Goal: Task Accomplishment & Management: Manage account settings

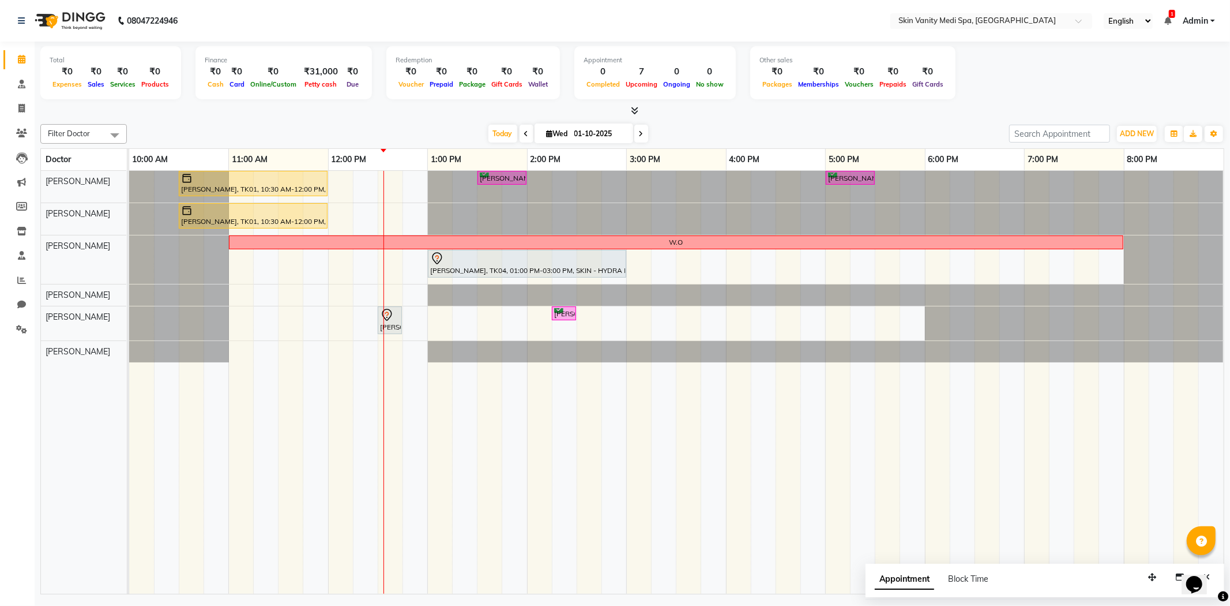
click at [641, 132] on span at bounding box center [642, 134] width 14 height 18
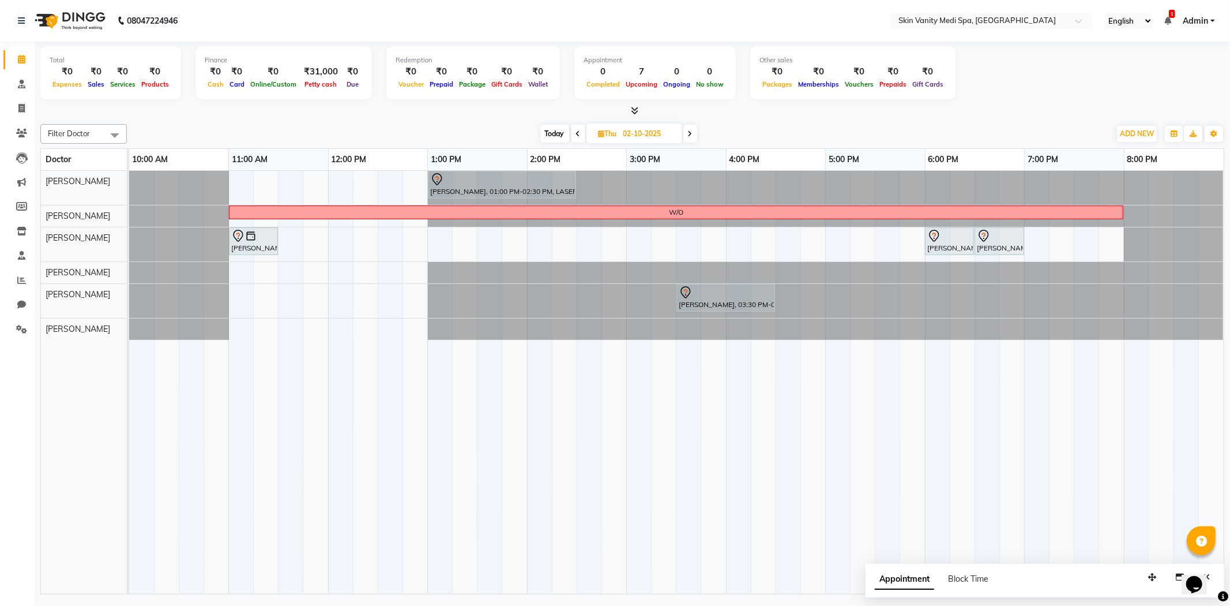
click at [575, 139] on span at bounding box center [579, 134] width 14 height 18
type input "01-10-2025"
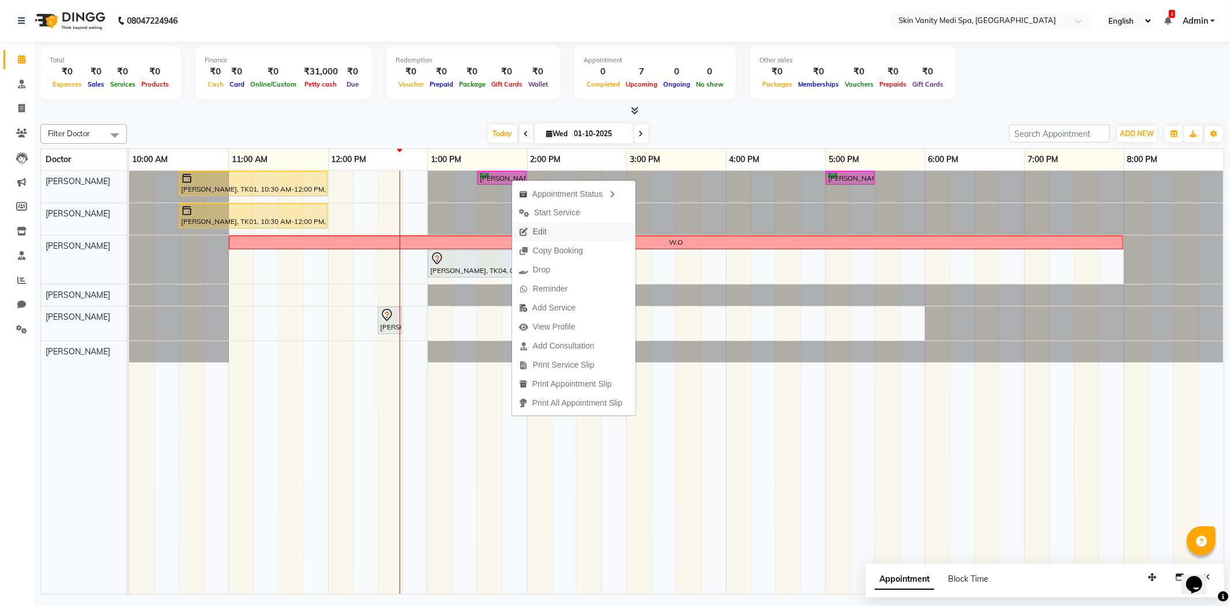
click at [541, 229] on span "Edit" at bounding box center [540, 232] width 14 height 12
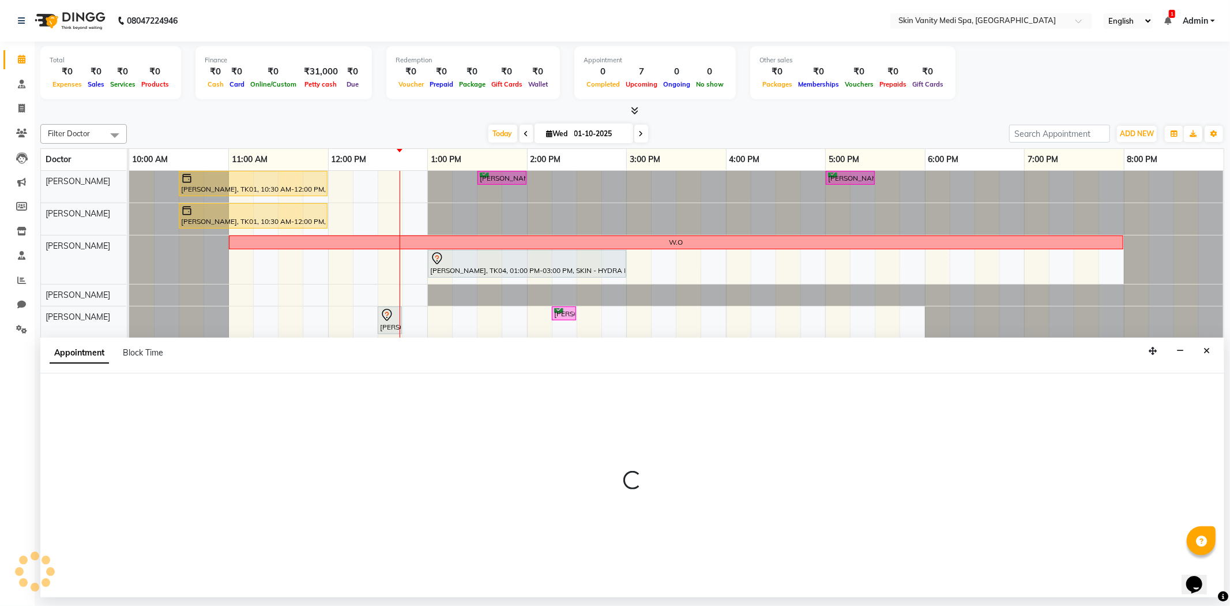
select select "tentative"
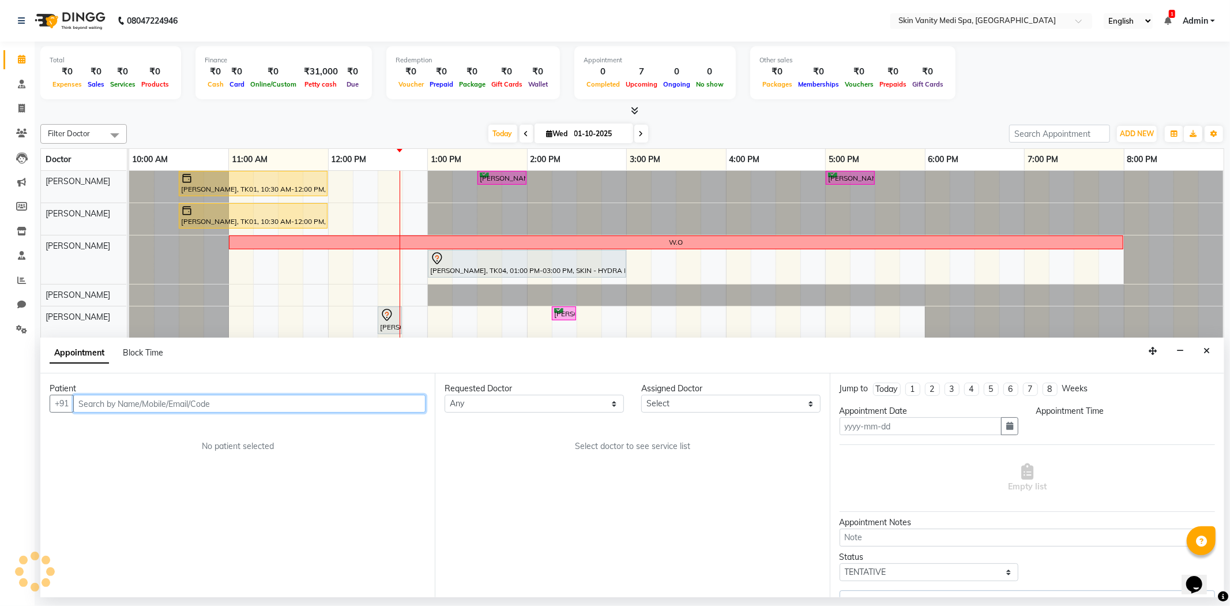
type input "01-10-2025"
select select "confirm booking"
select select "810"
select select "70346"
select select "3954"
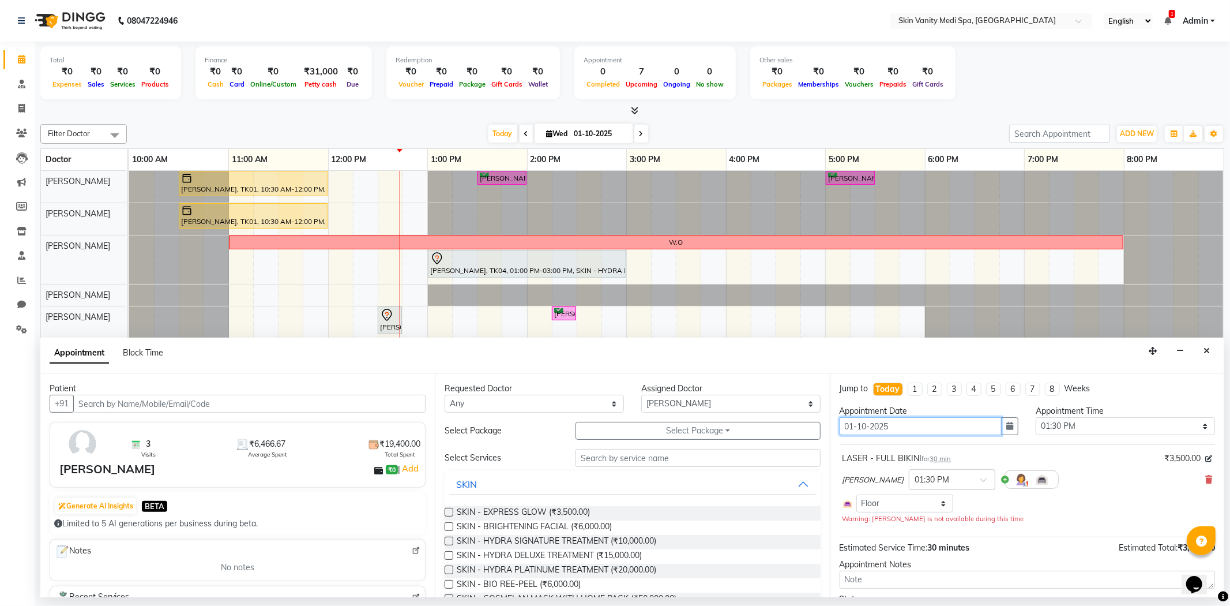
click at [854, 426] on input "01-10-2025" at bounding box center [921, 426] width 163 height 18
type input "0-10-2025"
type input "02-10-2025"
select select "810"
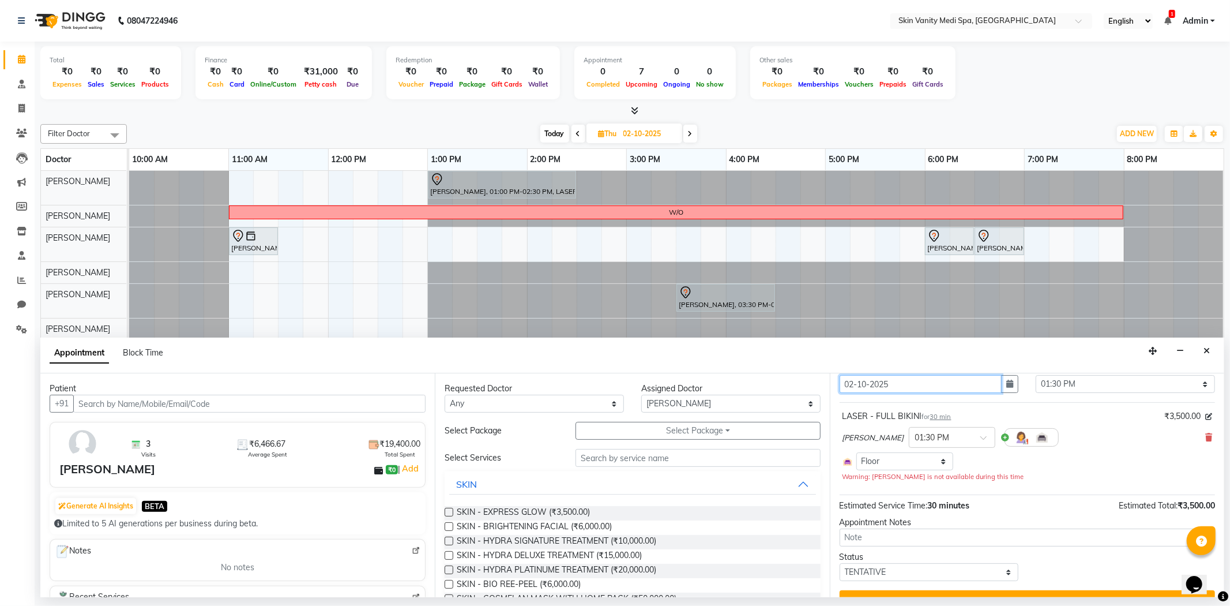
scroll to position [64, 0]
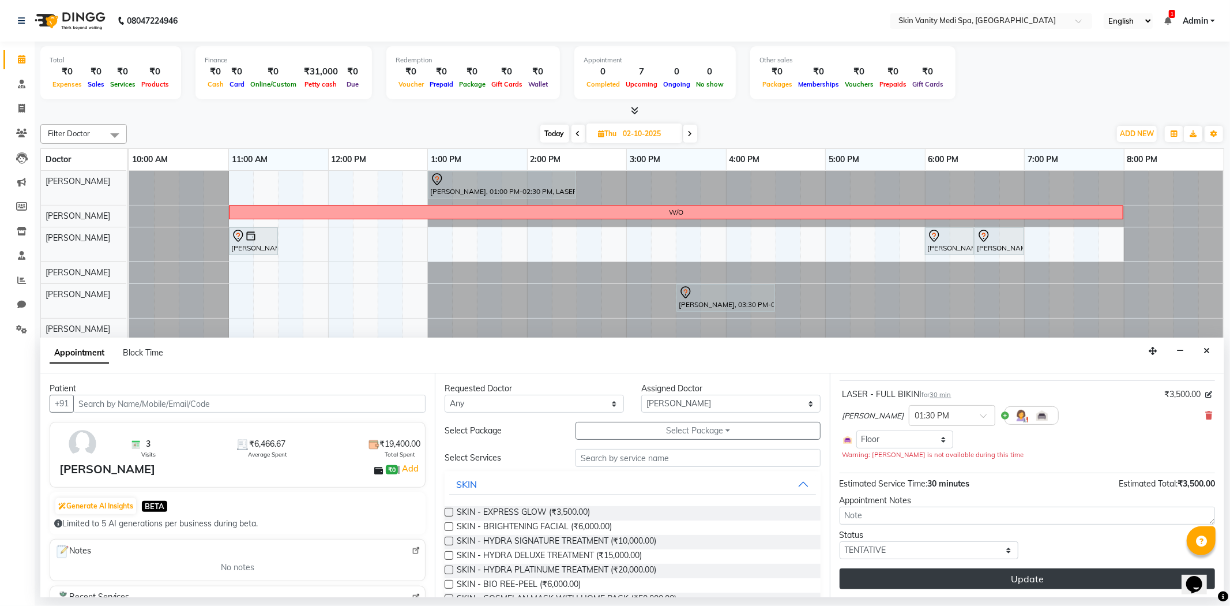
type input "02-10-2025"
click at [889, 581] on button "Update" at bounding box center [1028, 578] width 376 height 21
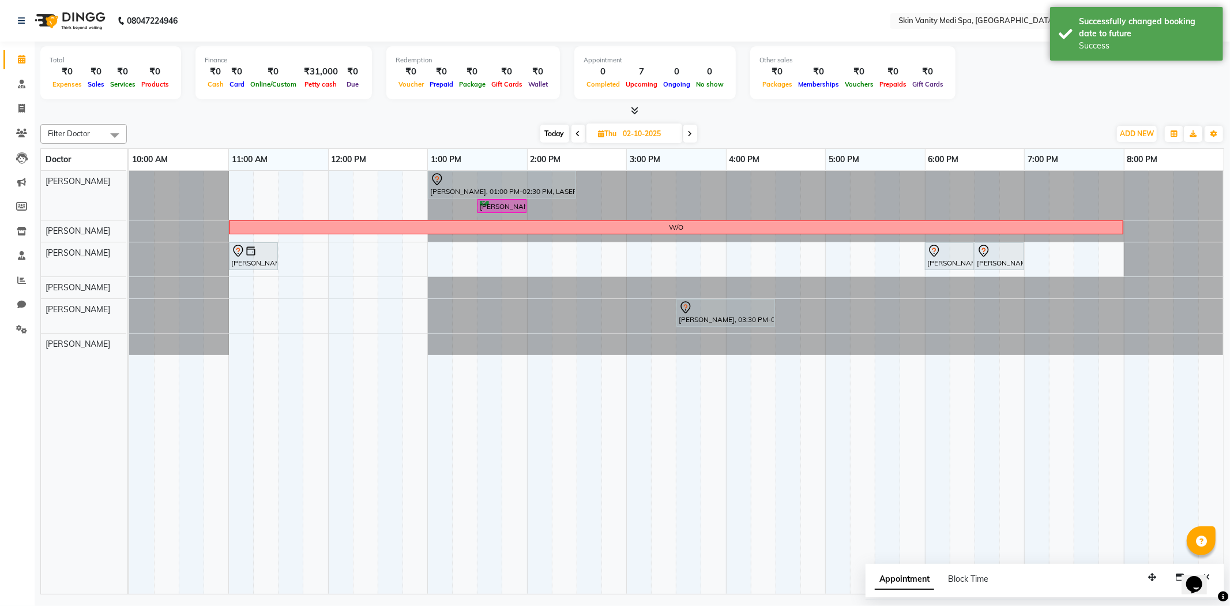
click at [685, 136] on span at bounding box center [691, 134] width 14 height 18
type input "03-10-2025"
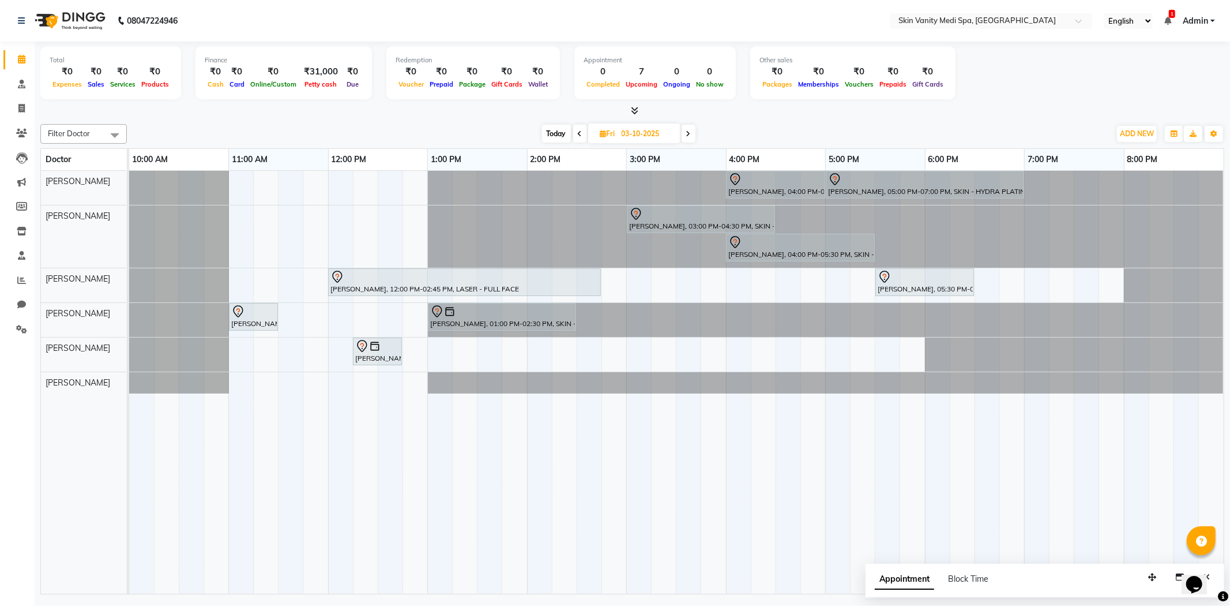
click at [602, 134] on icon at bounding box center [604, 133] width 6 height 7
select select "10"
select select "2025"
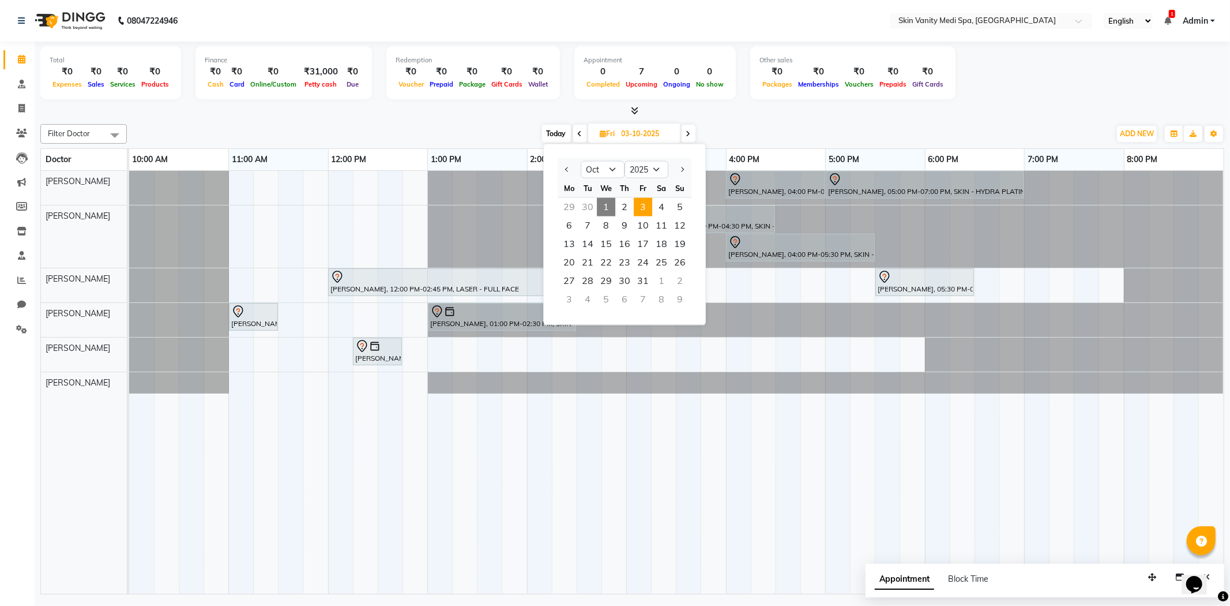
click at [606, 204] on span "1" at bounding box center [606, 207] width 18 height 18
type input "01-10-2025"
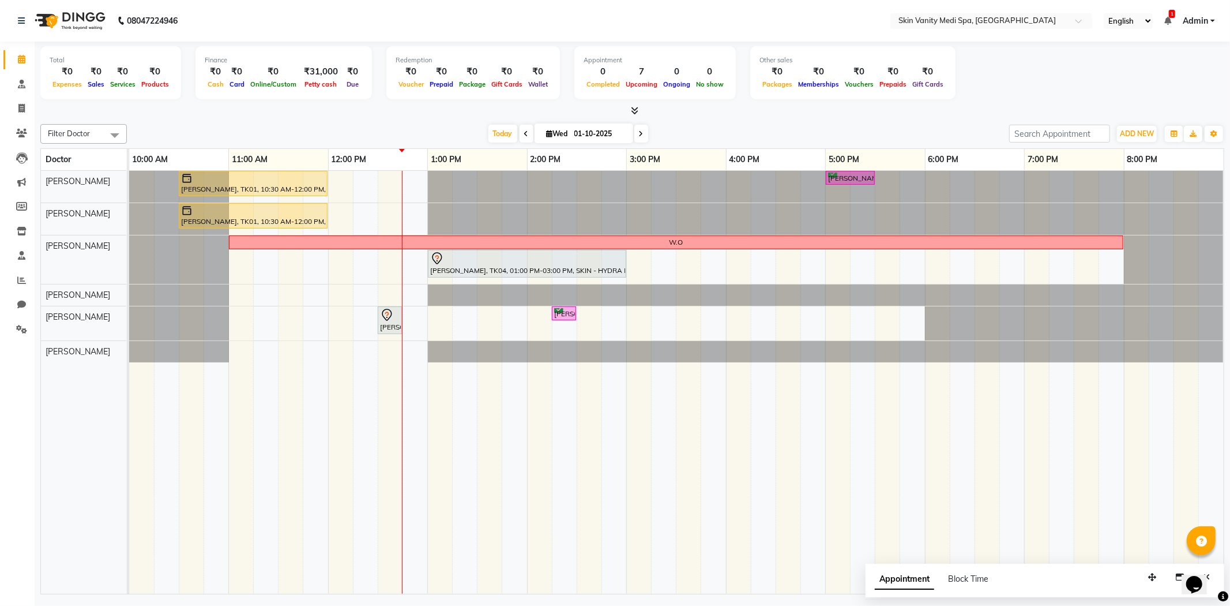
click at [560, 134] on span "Wed" at bounding box center [557, 133] width 27 height 9
select select "10"
select select "2025"
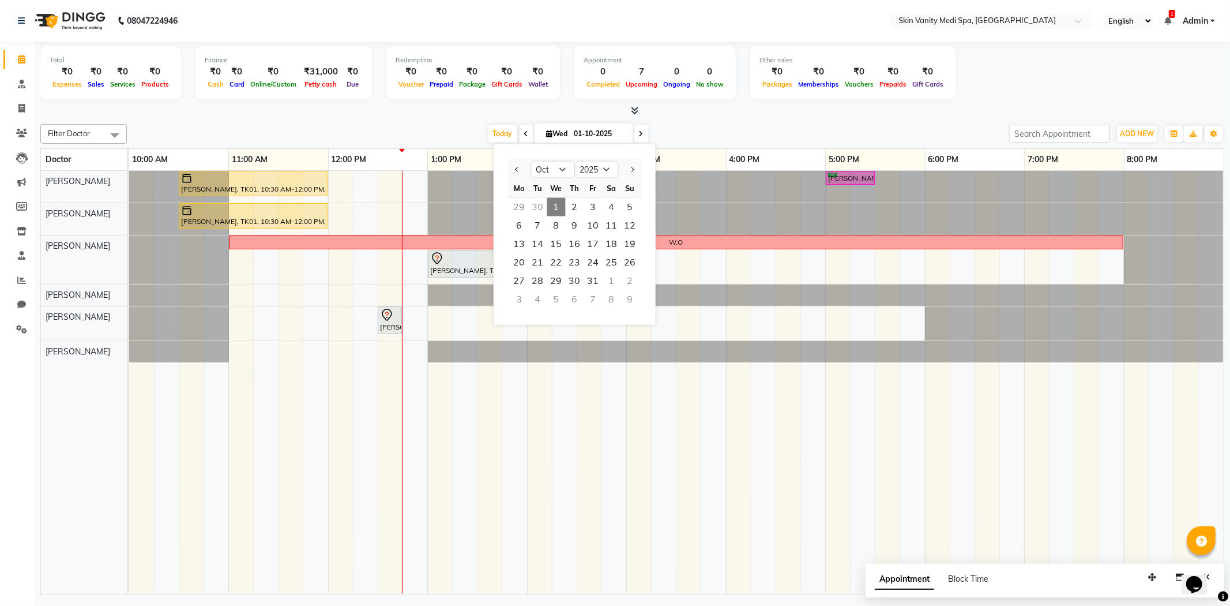
click at [560, 212] on span "1" at bounding box center [556, 207] width 18 height 18
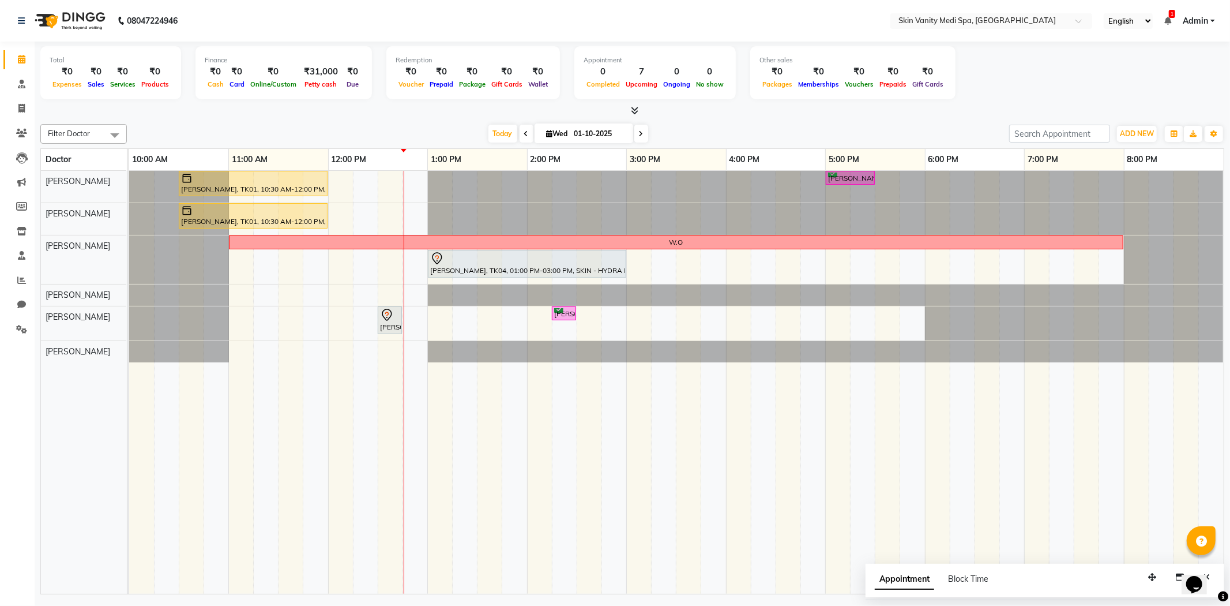
click at [640, 136] on icon at bounding box center [641, 133] width 5 height 7
type input "02-10-2025"
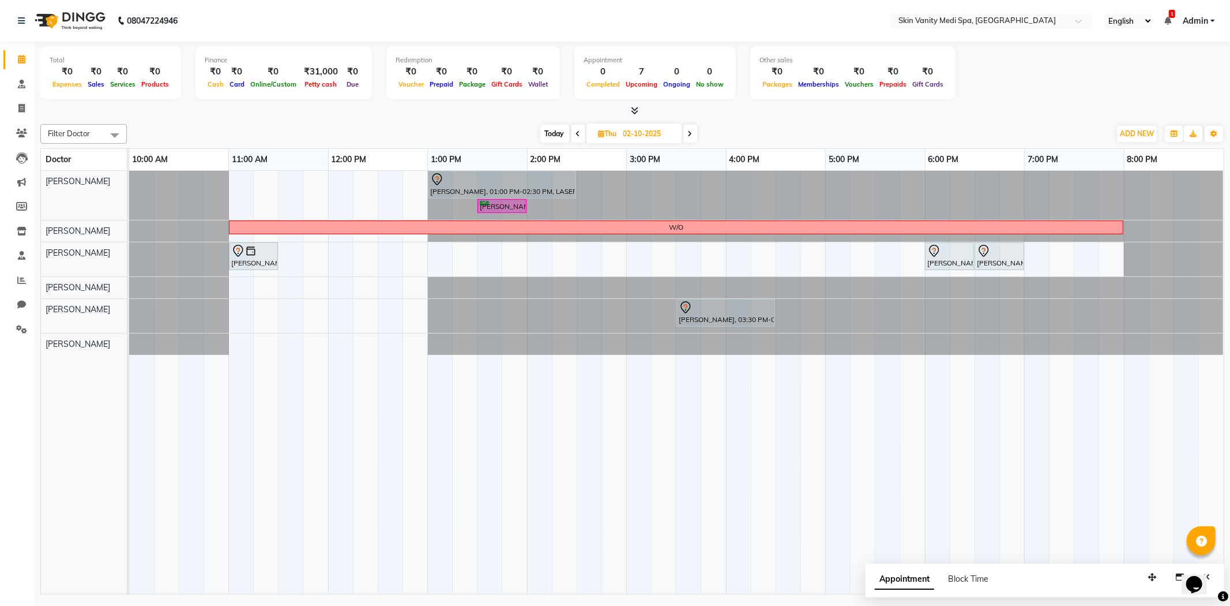
click at [632, 137] on input "02-10-2025" at bounding box center [649, 133] width 58 height 17
select select "10"
select select "2025"
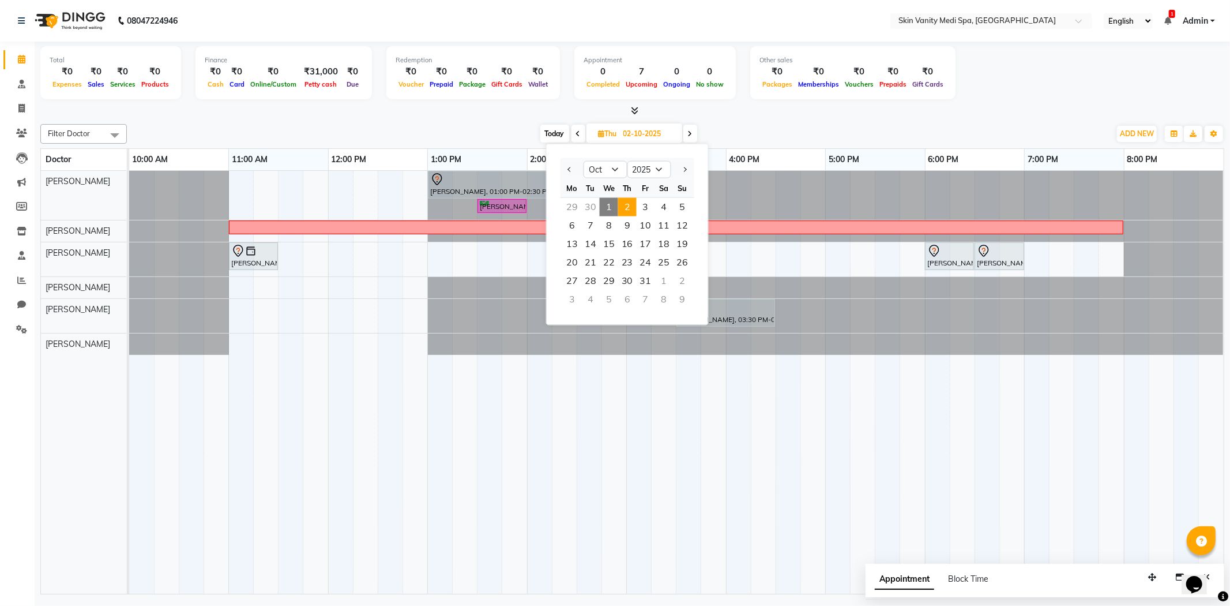
click at [613, 202] on span "1" at bounding box center [609, 207] width 18 height 18
type input "01-10-2025"
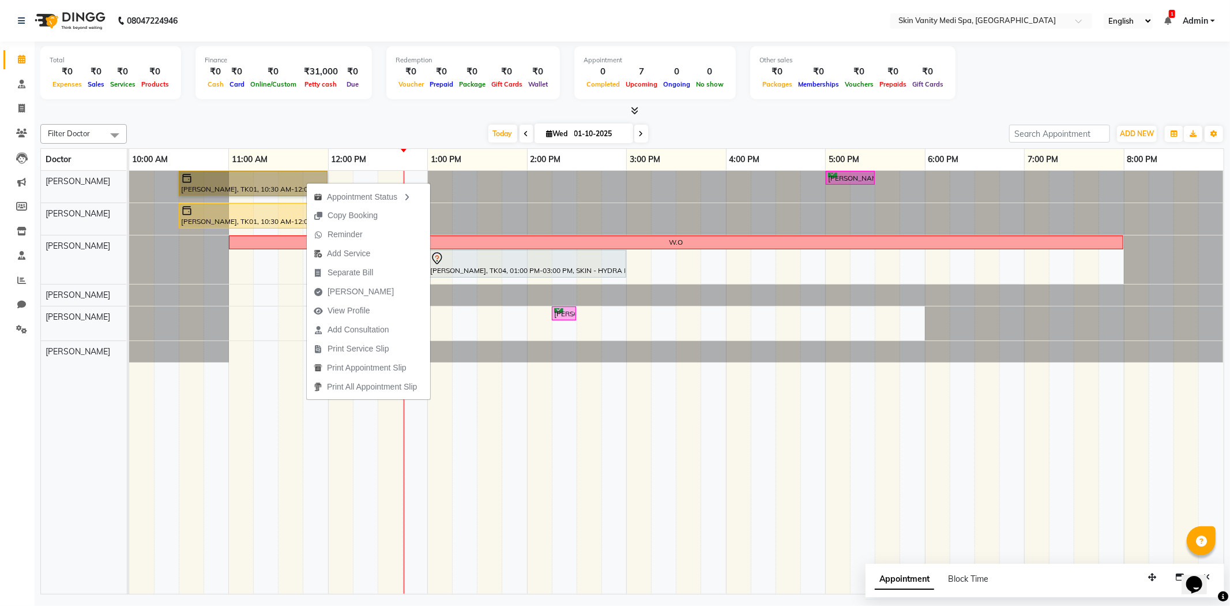
click at [129, 186] on div at bounding box center [129, 187] width 0 height 32
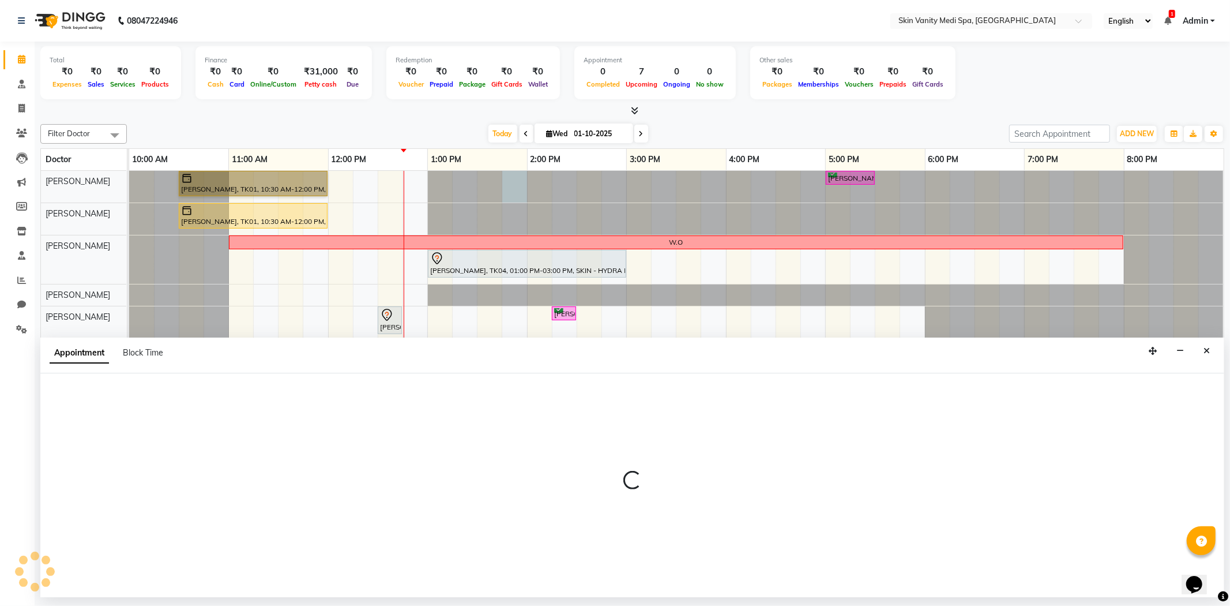
select select "70346"
select select "tentative"
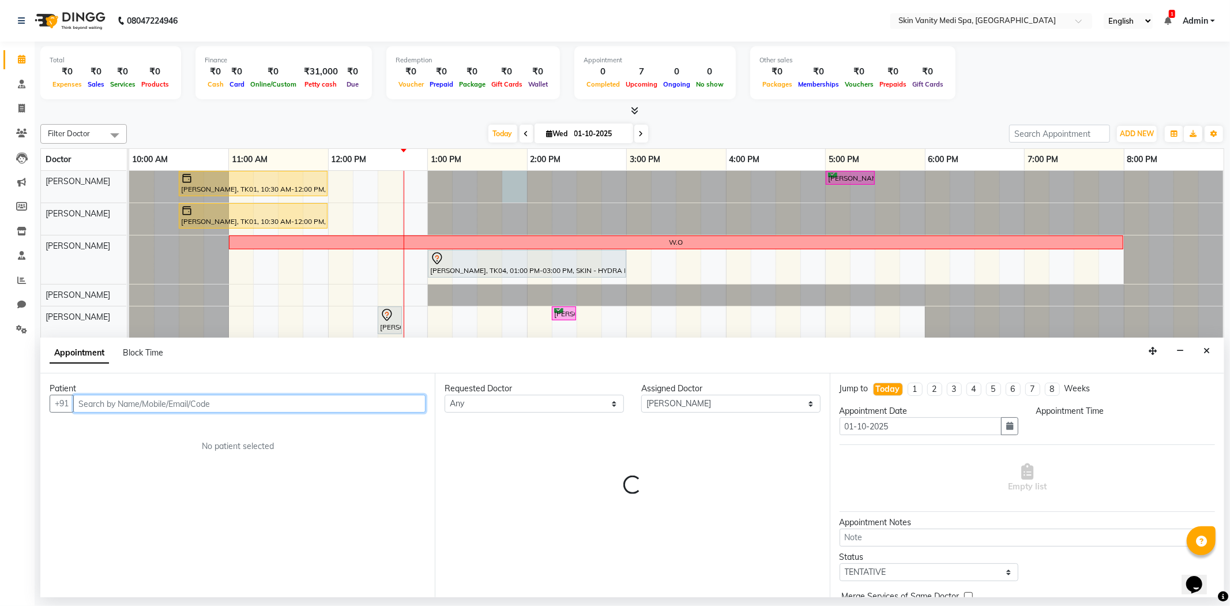
select select "825"
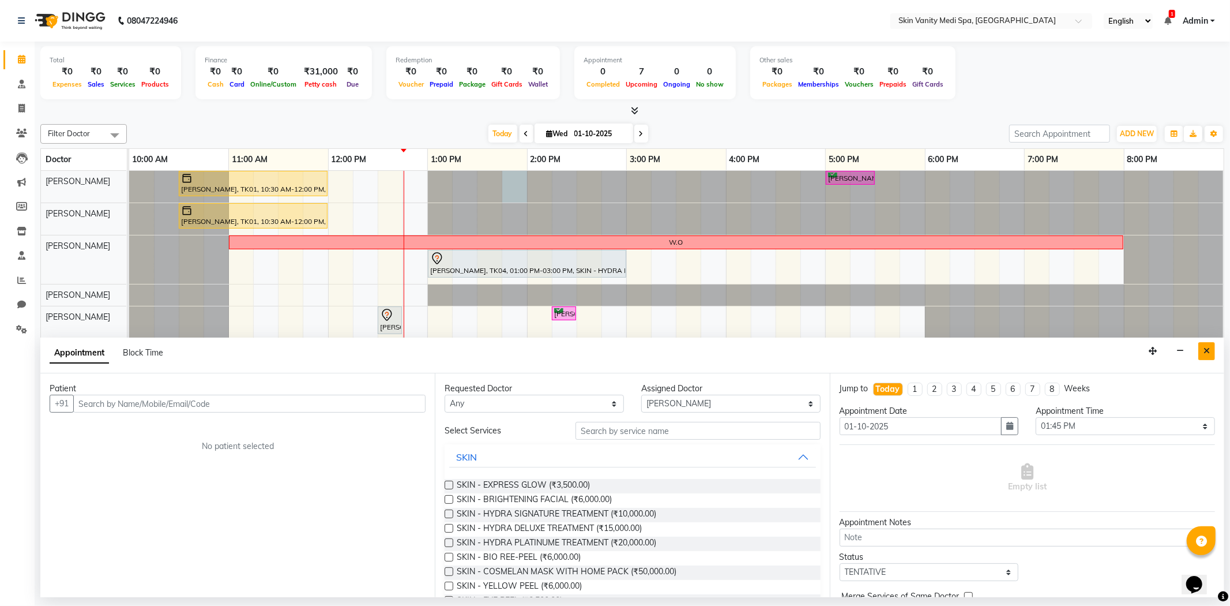
click at [1210, 354] on button "Close" at bounding box center [1207, 351] width 17 height 18
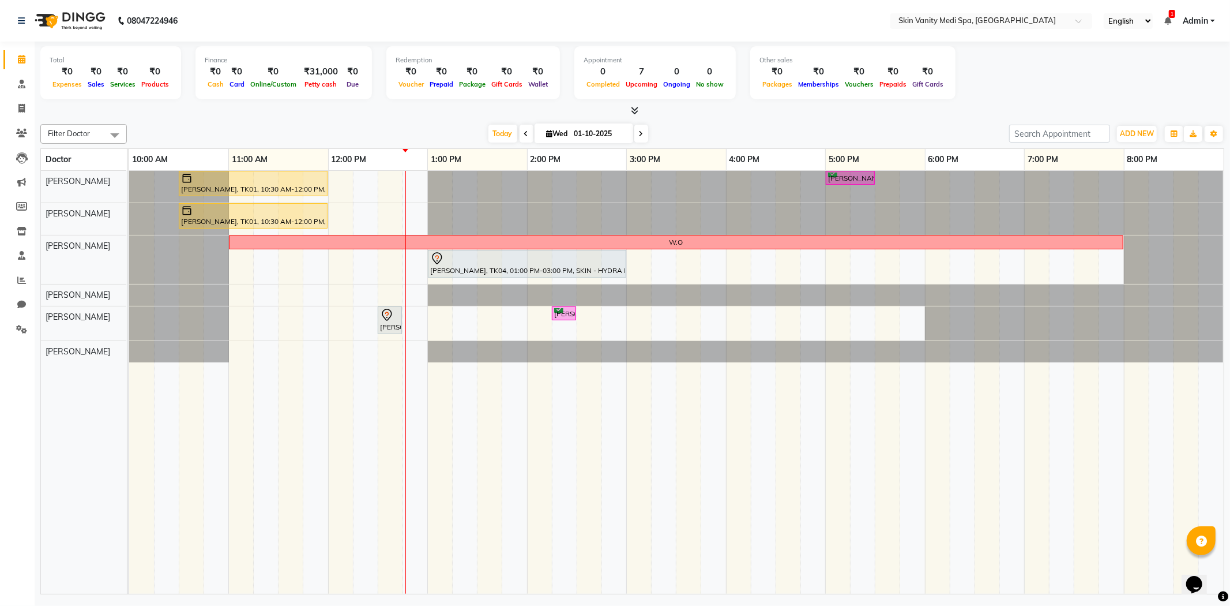
click at [639, 133] on icon at bounding box center [641, 133] width 5 height 7
type input "02-10-2025"
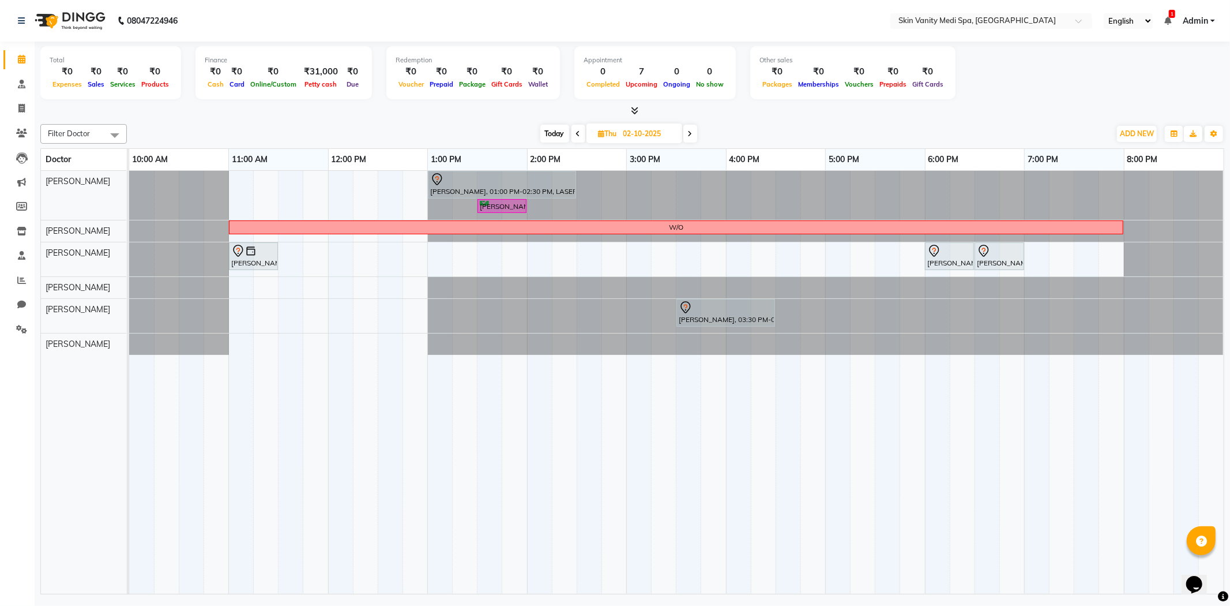
click at [632, 134] on input "02-10-2025" at bounding box center [649, 133] width 58 height 17
select select "10"
select select "2025"
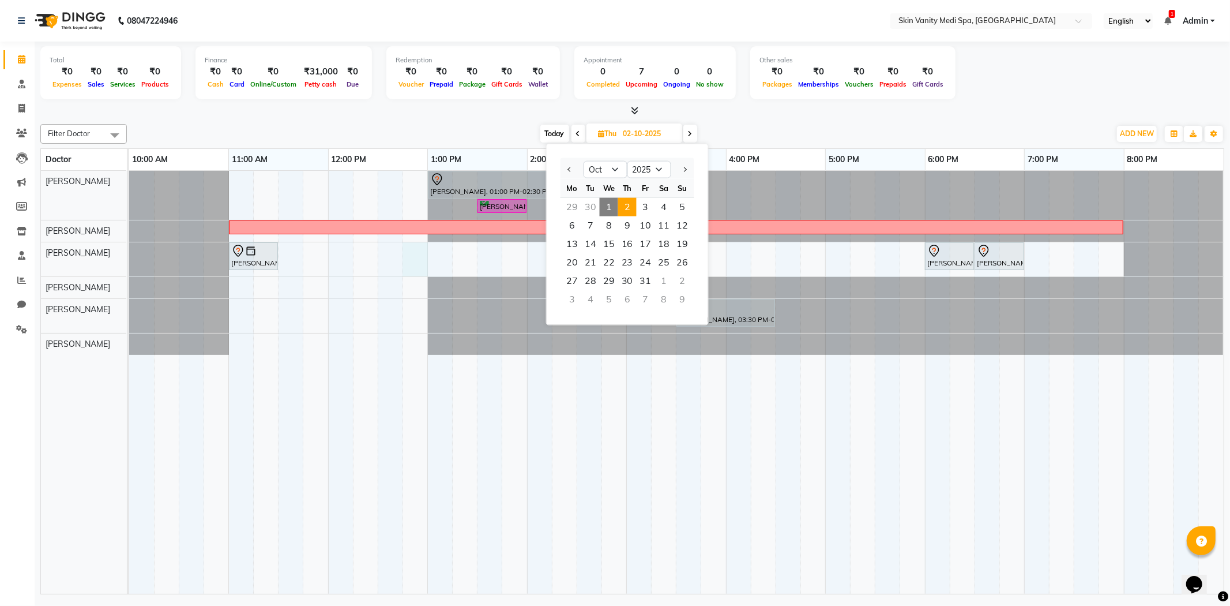
click at [412, 273] on div "[PERSON_NAME], 01:00 PM-02:30 PM, LASER - FULL LEGS ( [DEMOGRAPHIC_DATA] ) [PER…" at bounding box center [676, 382] width 1095 height 423
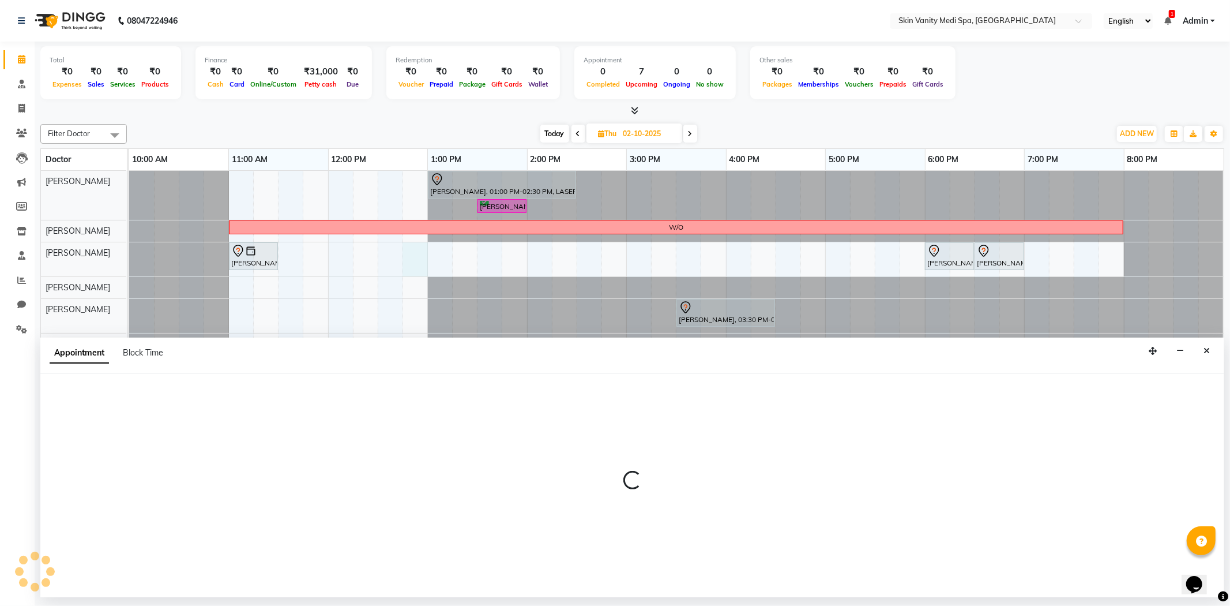
select select "70348"
select select "765"
select select "tentative"
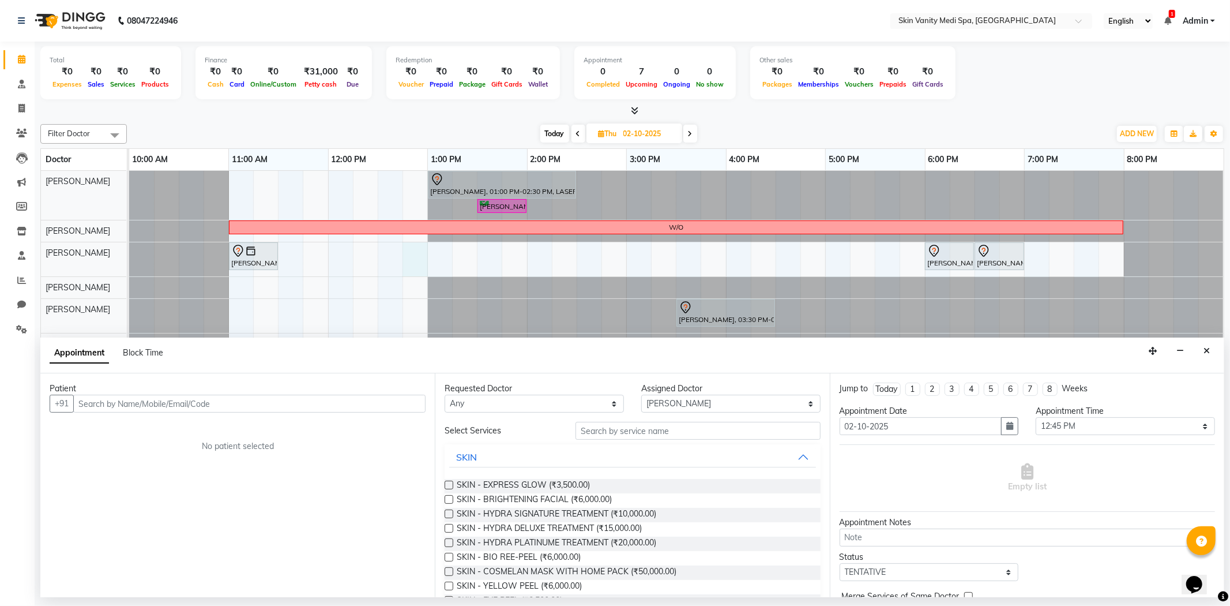
click at [579, 133] on icon at bounding box center [578, 133] width 5 height 7
type input "01-10-2025"
select select "765"
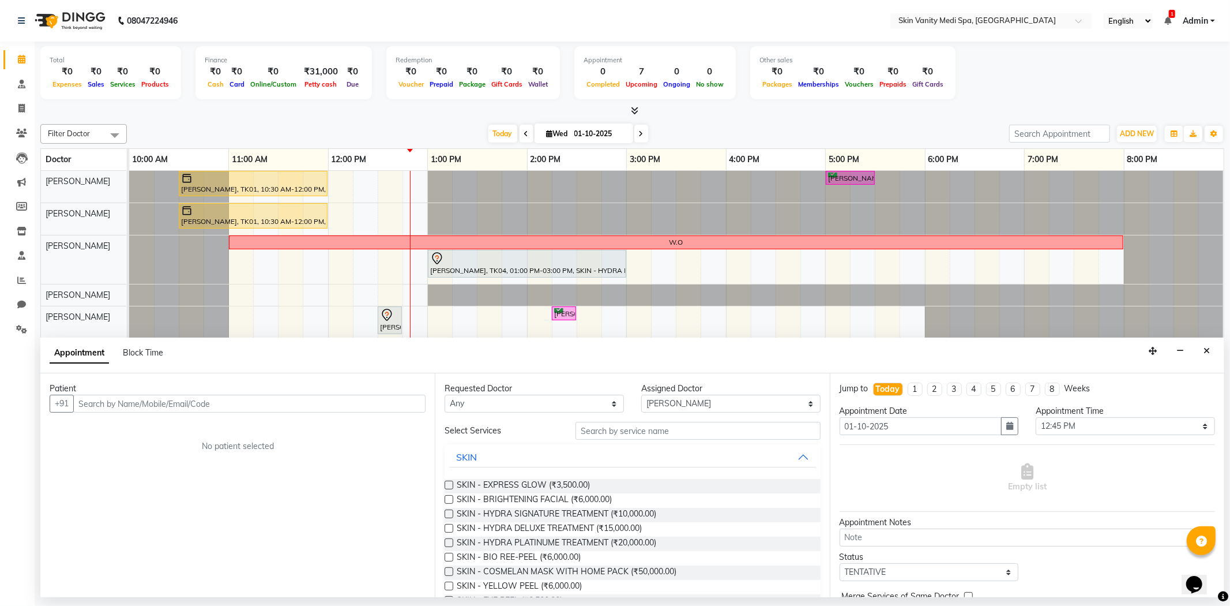
click at [639, 141] on span at bounding box center [642, 134] width 14 height 18
type input "02-10-2025"
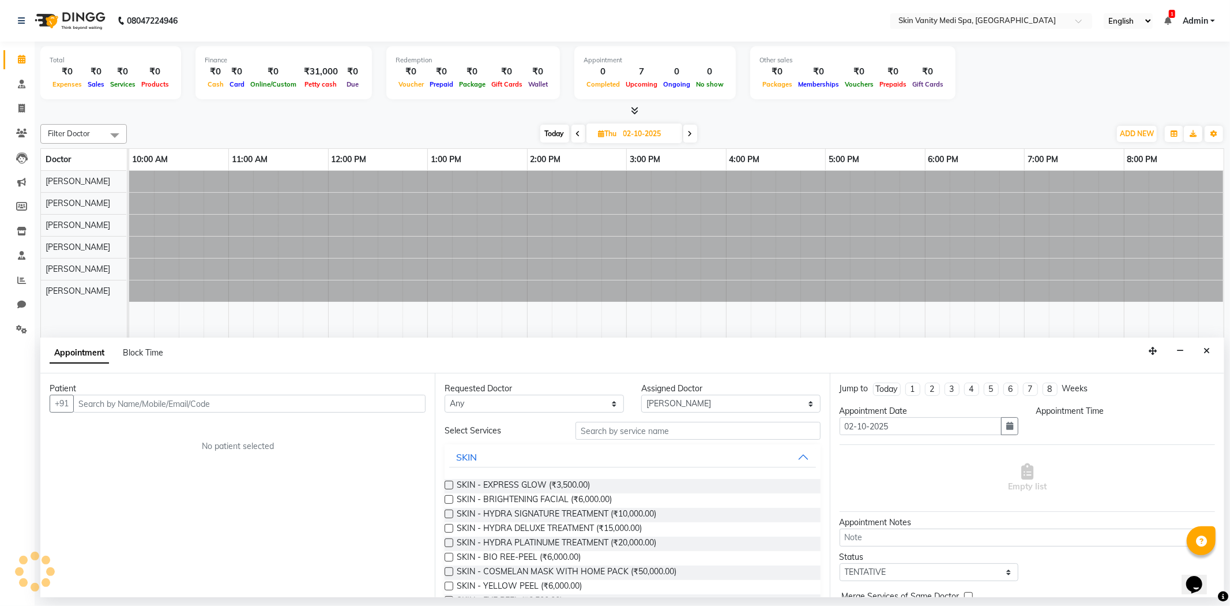
select select "765"
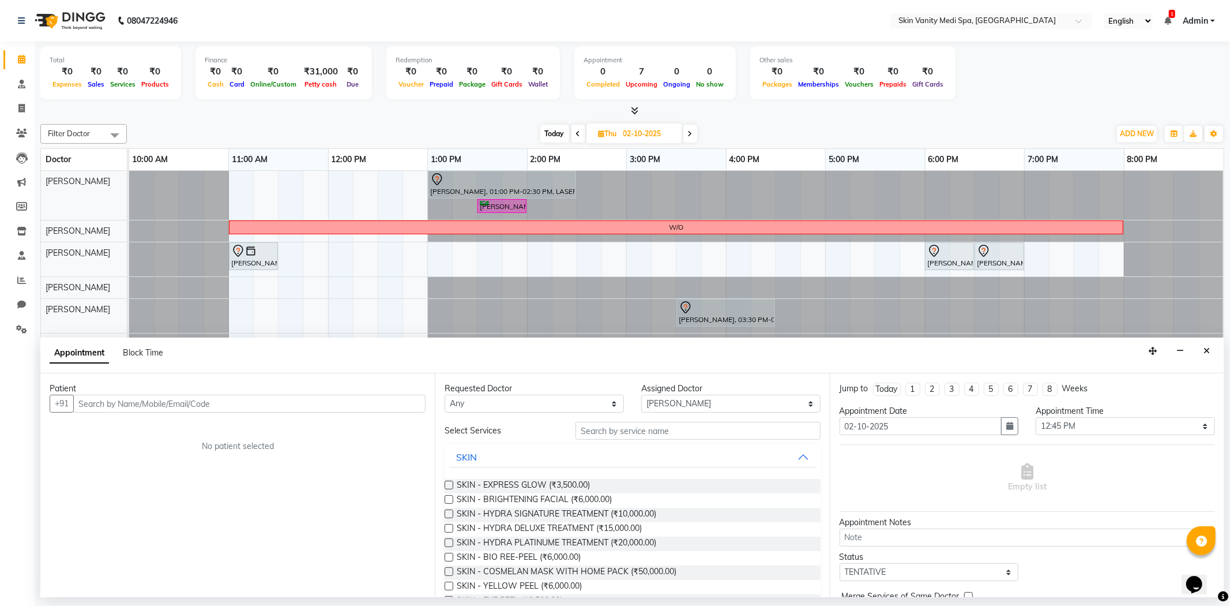
click at [691, 135] on icon at bounding box center [690, 133] width 5 height 7
type input "03-10-2025"
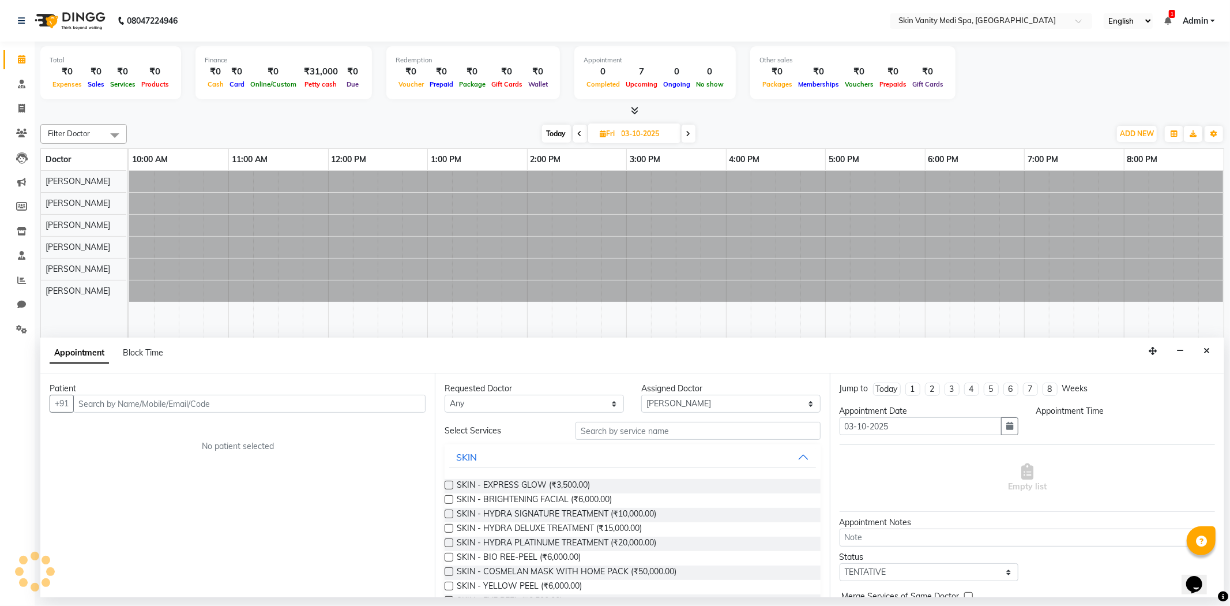
select select "765"
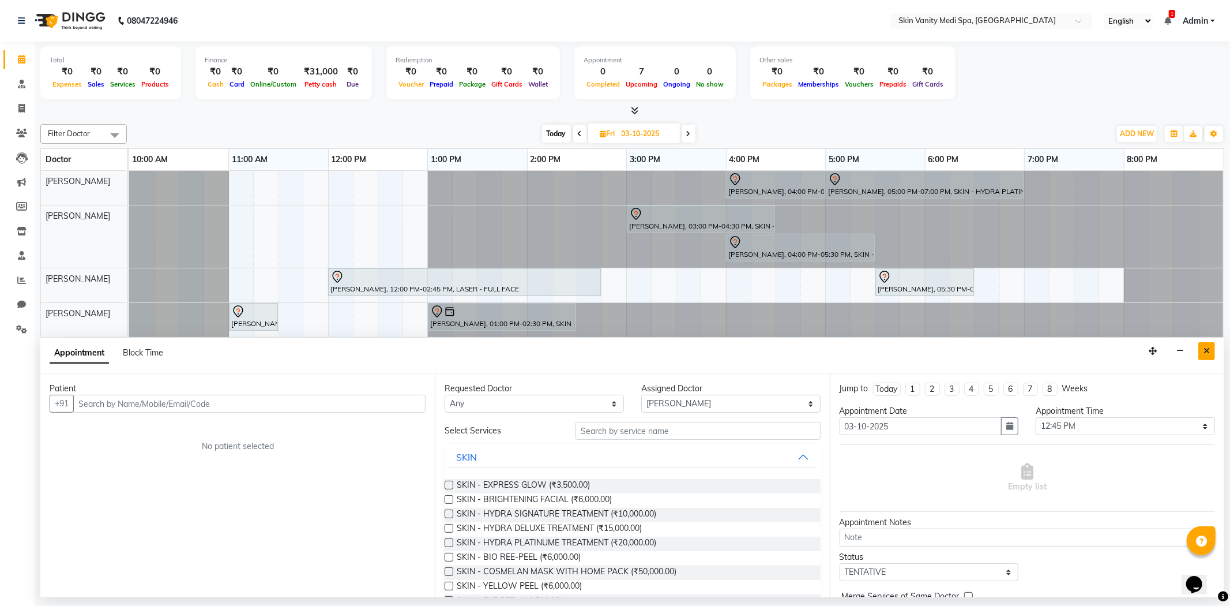
click at [1203, 354] on button "Close" at bounding box center [1207, 351] width 17 height 18
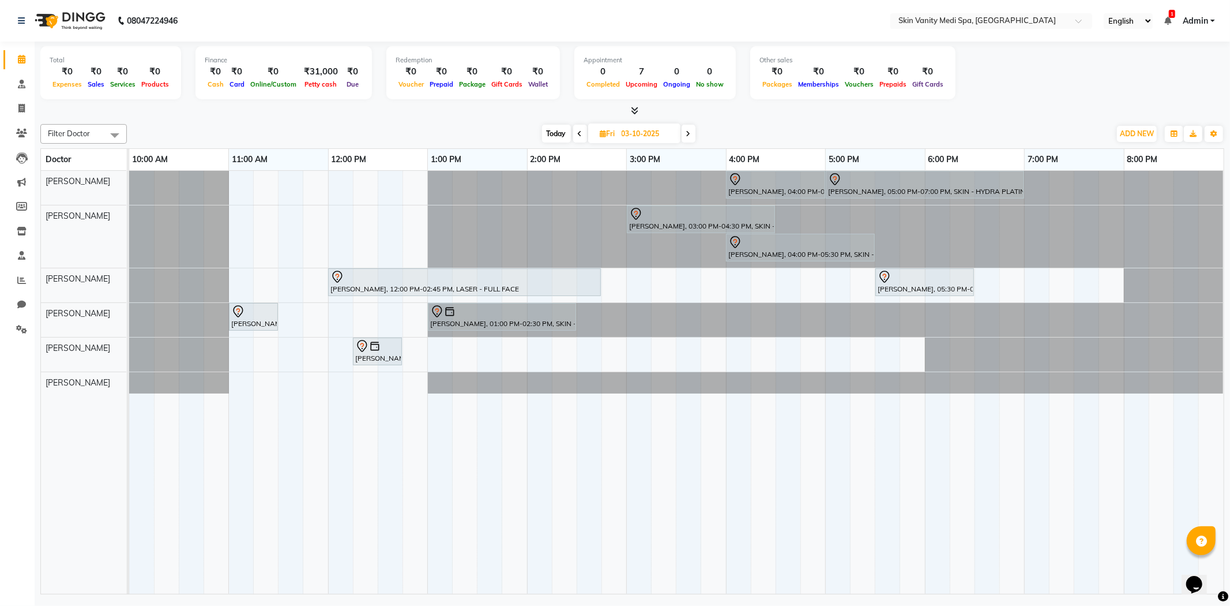
click at [690, 133] on icon at bounding box center [688, 133] width 5 height 7
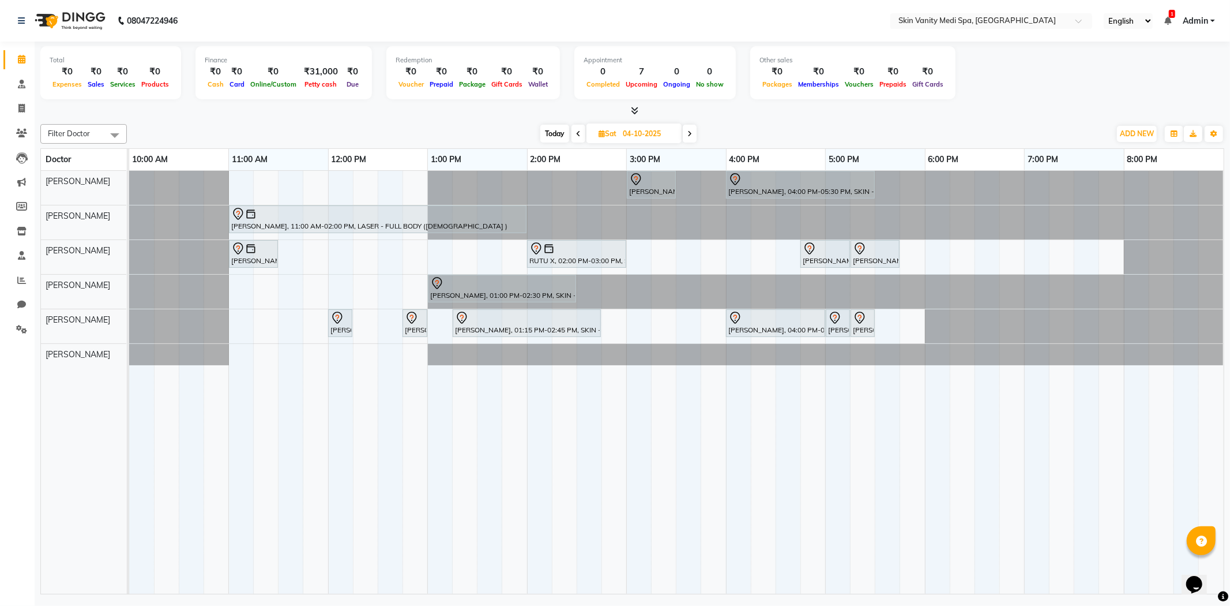
click at [690, 133] on icon at bounding box center [690, 133] width 5 height 7
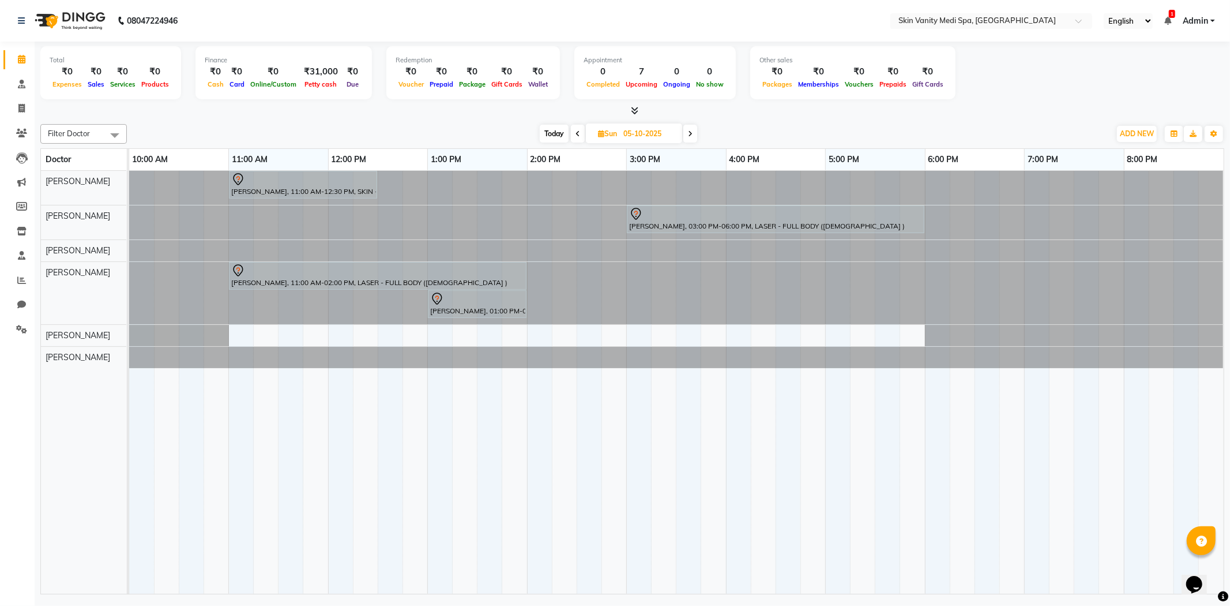
click at [692, 133] on icon at bounding box center [690, 133] width 5 height 7
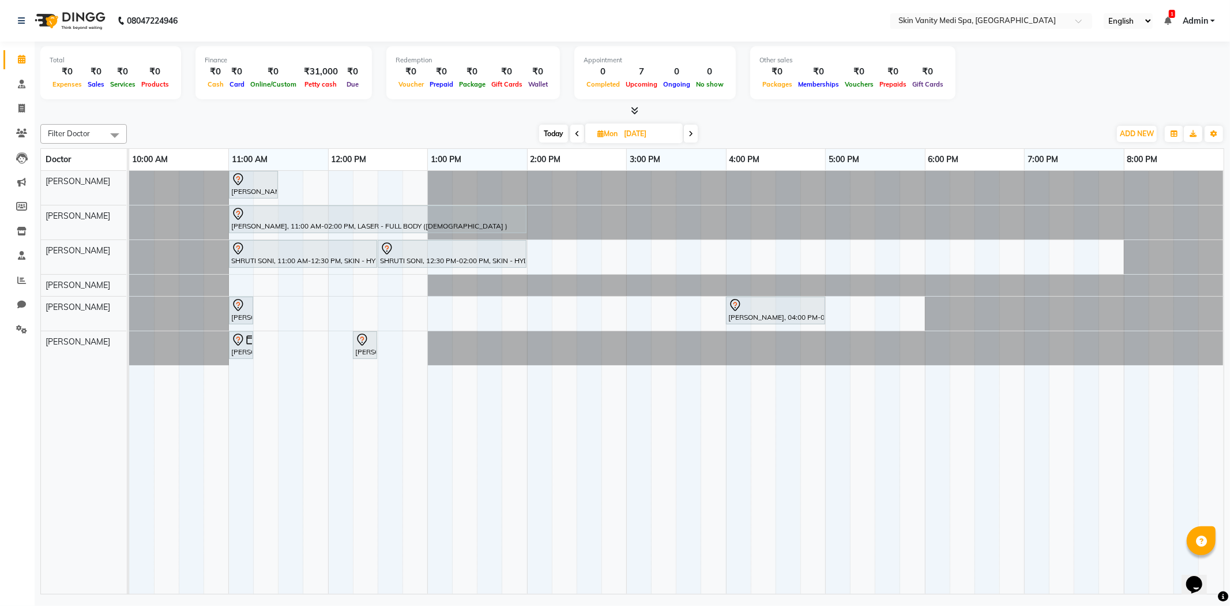
click at [692, 133] on icon at bounding box center [691, 133] width 5 height 7
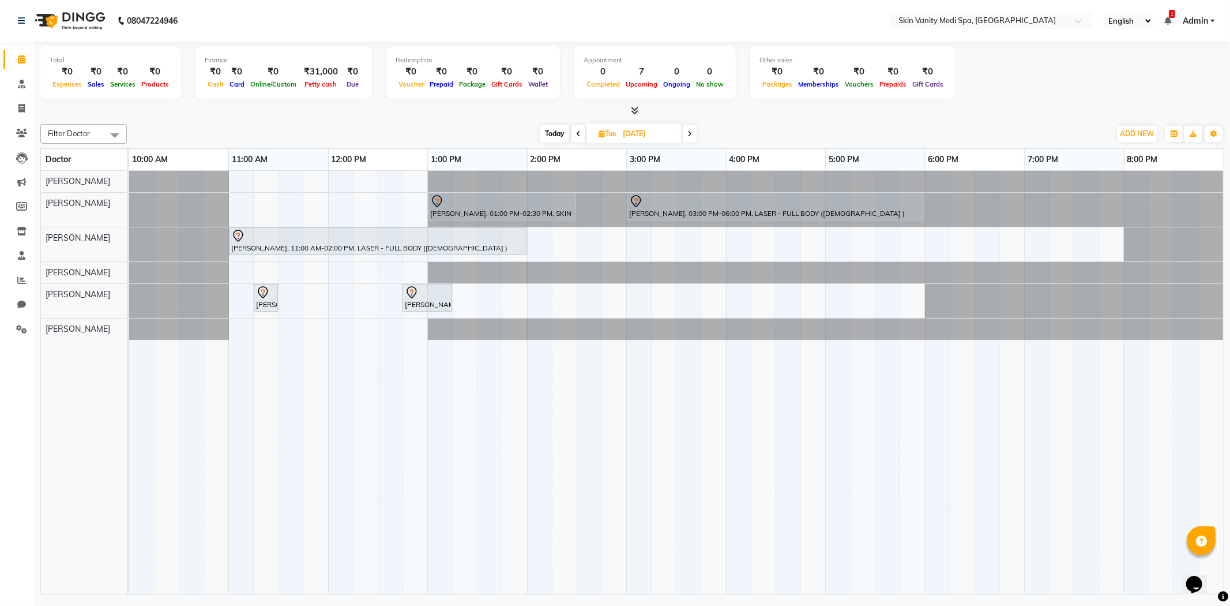
click at [684, 134] on span at bounding box center [690, 134] width 14 height 18
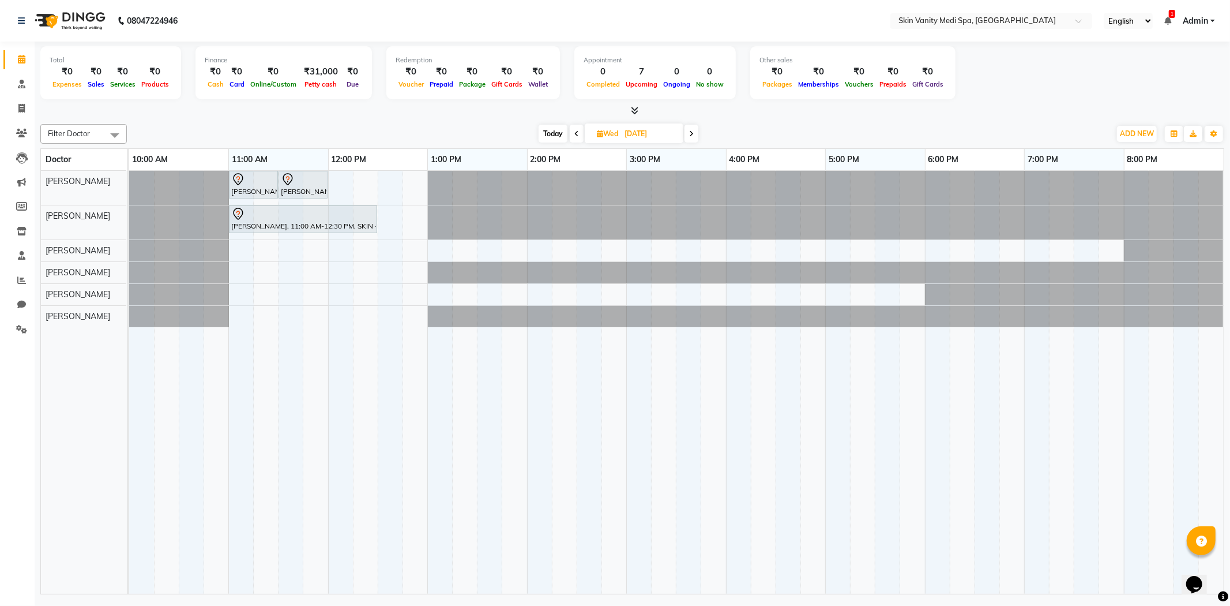
click at [577, 134] on icon at bounding box center [577, 133] width 5 height 7
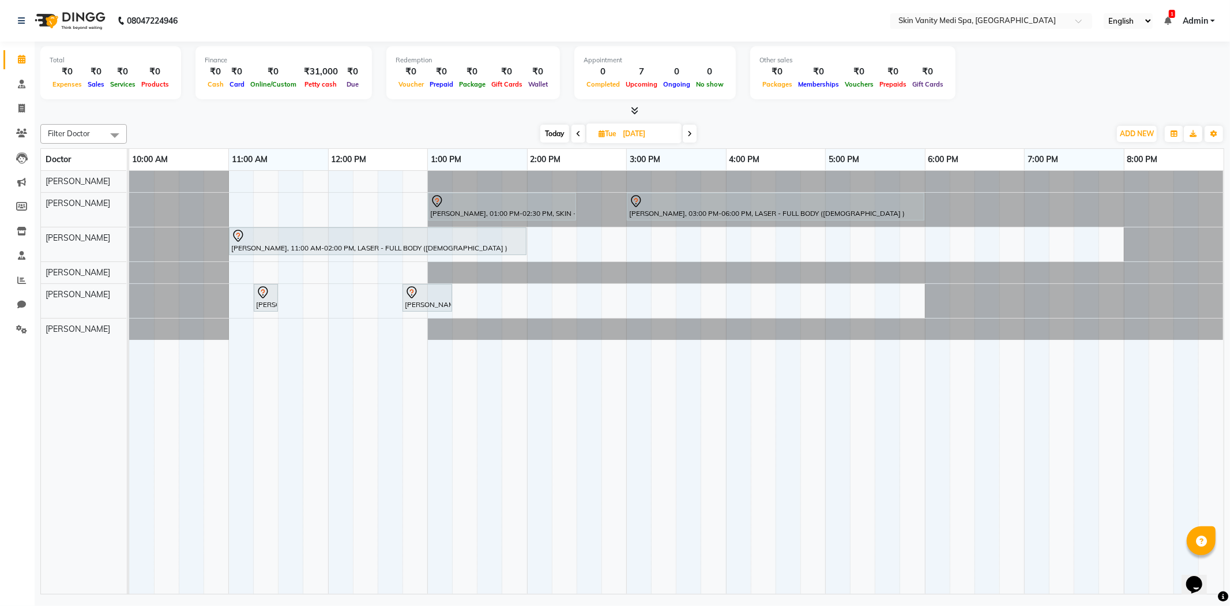
click at [577, 134] on icon at bounding box center [578, 133] width 5 height 7
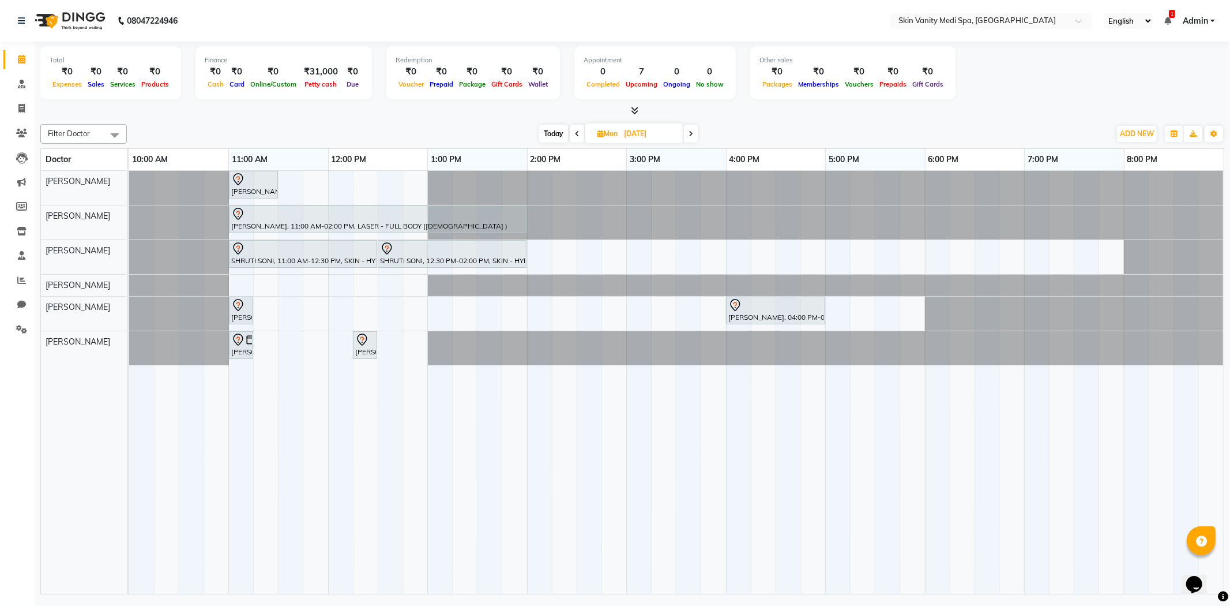
click at [579, 134] on icon at bounding box center [577, 133] width 5 height 7
type input "05-10-2025"
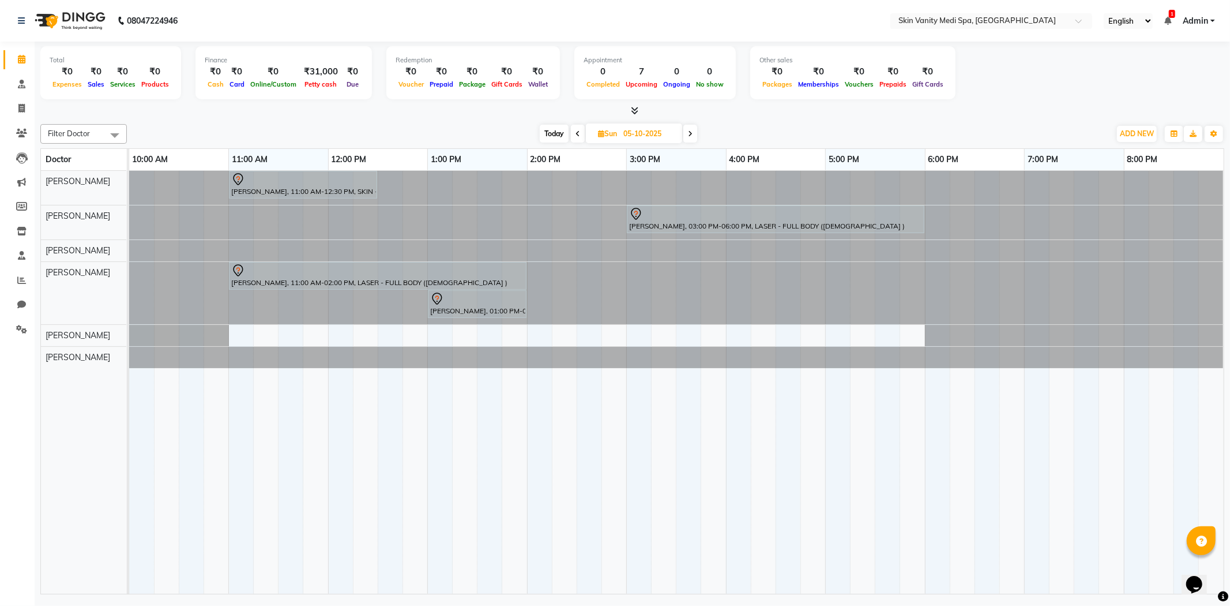
click at [129, 187] on div at bounding box center [129, 188] width 0 height 34
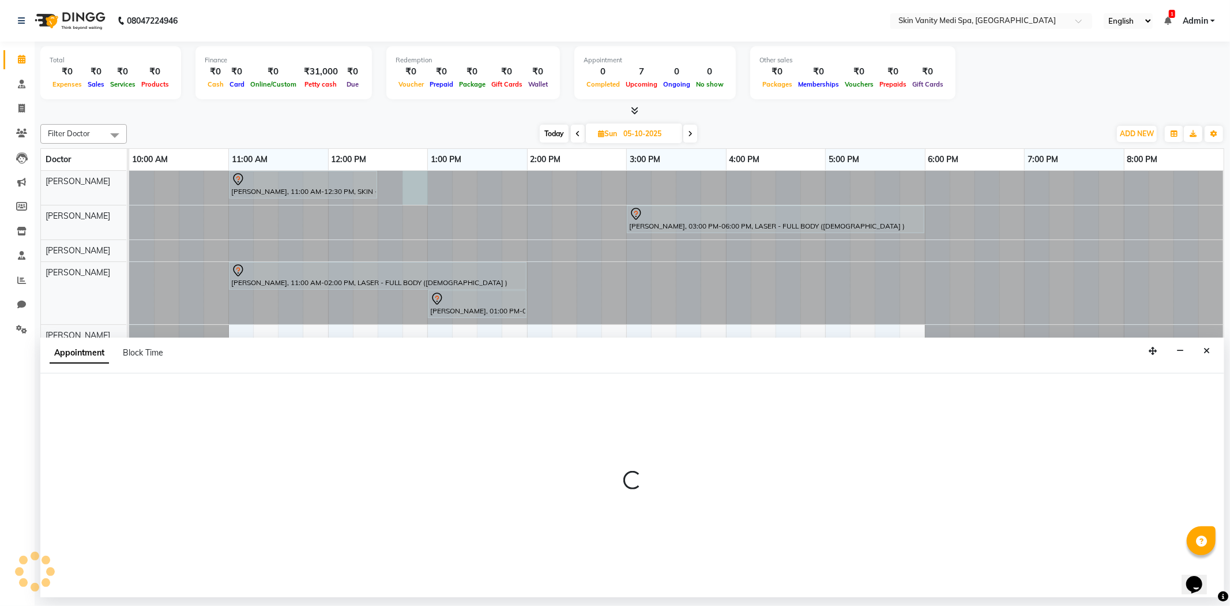
select select "70346"
select select "tentative"
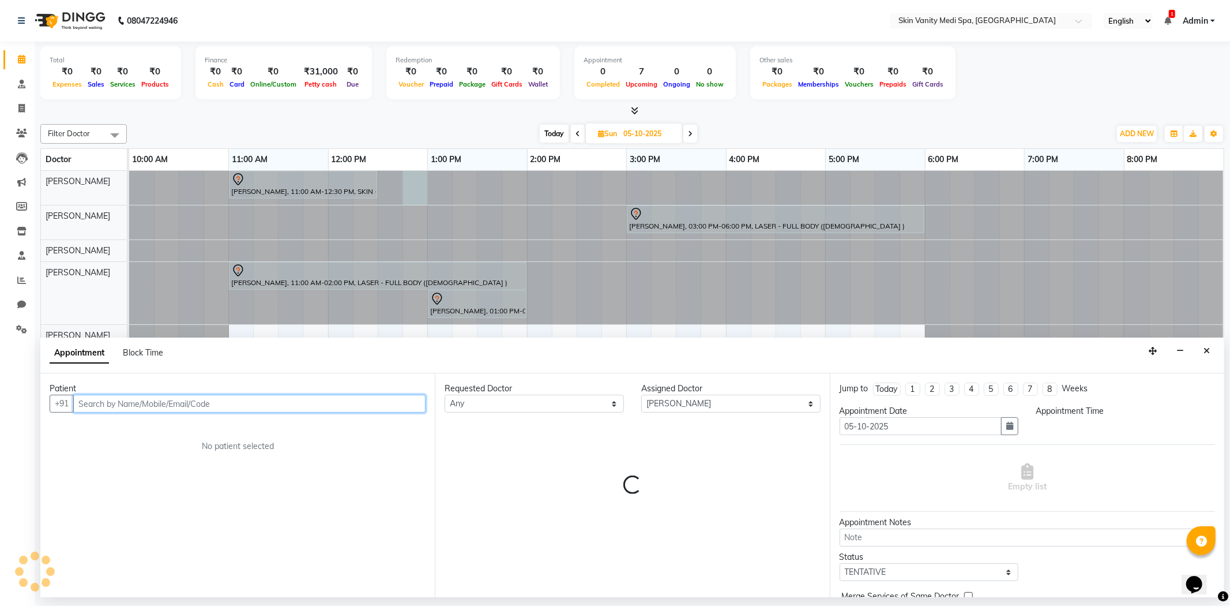
select select "765"
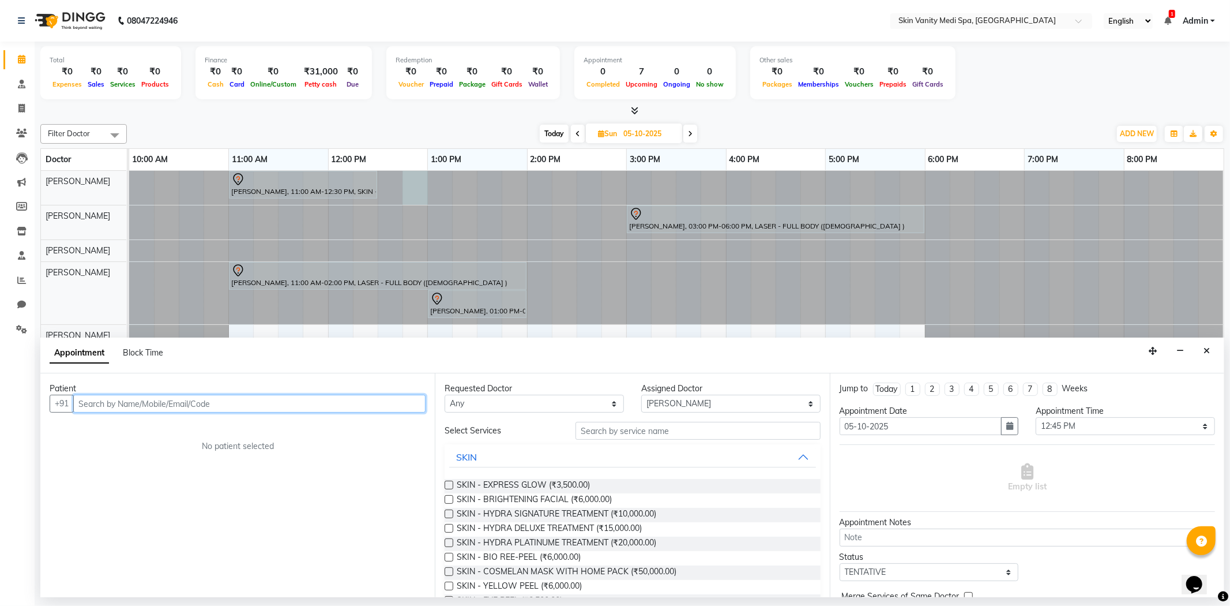
click at [87, 405] on input "text" at bounding box center [249, 404] width 352 height 18
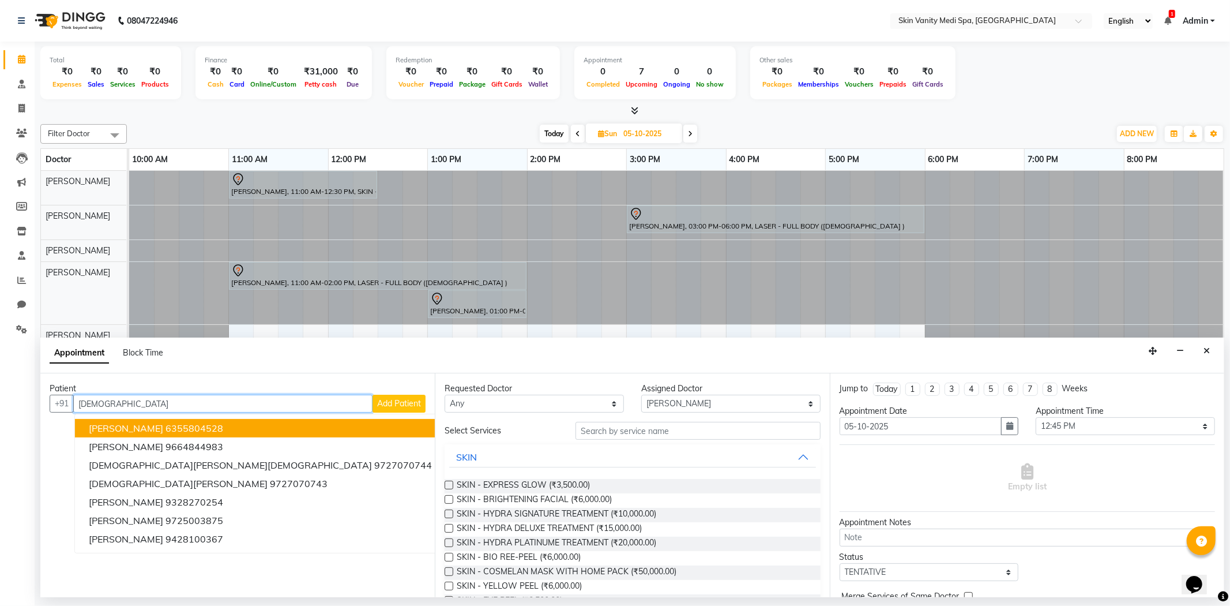
click at [121, 423] on span "[PERSON_NAME]" at bounding box center [126, 428] width 74 height 12
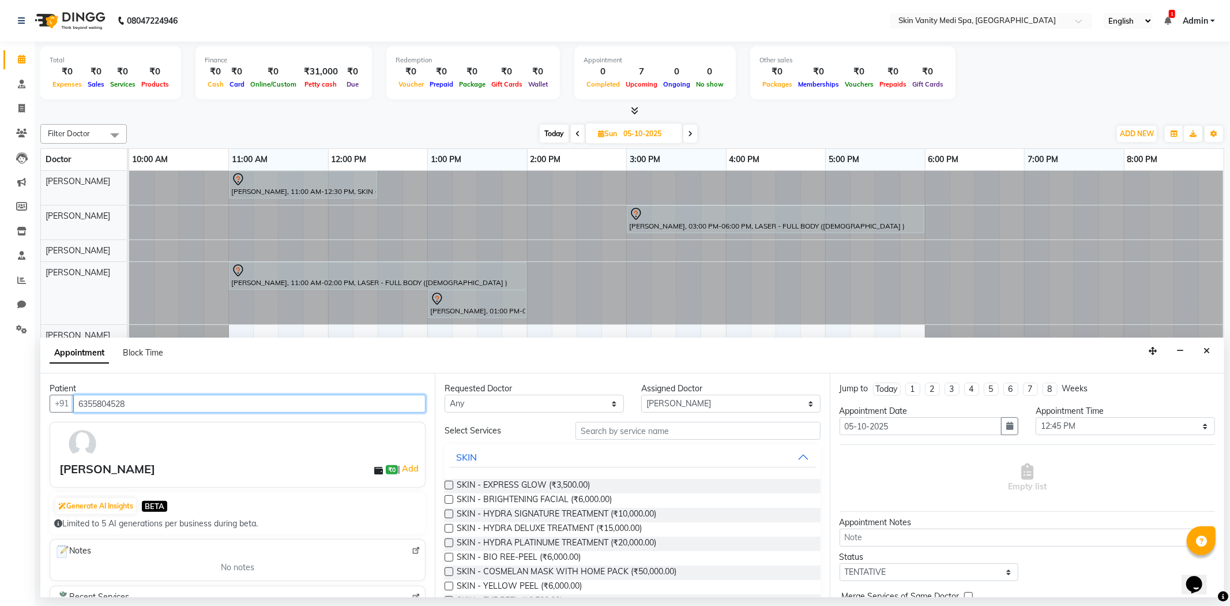
type input "6355804528"
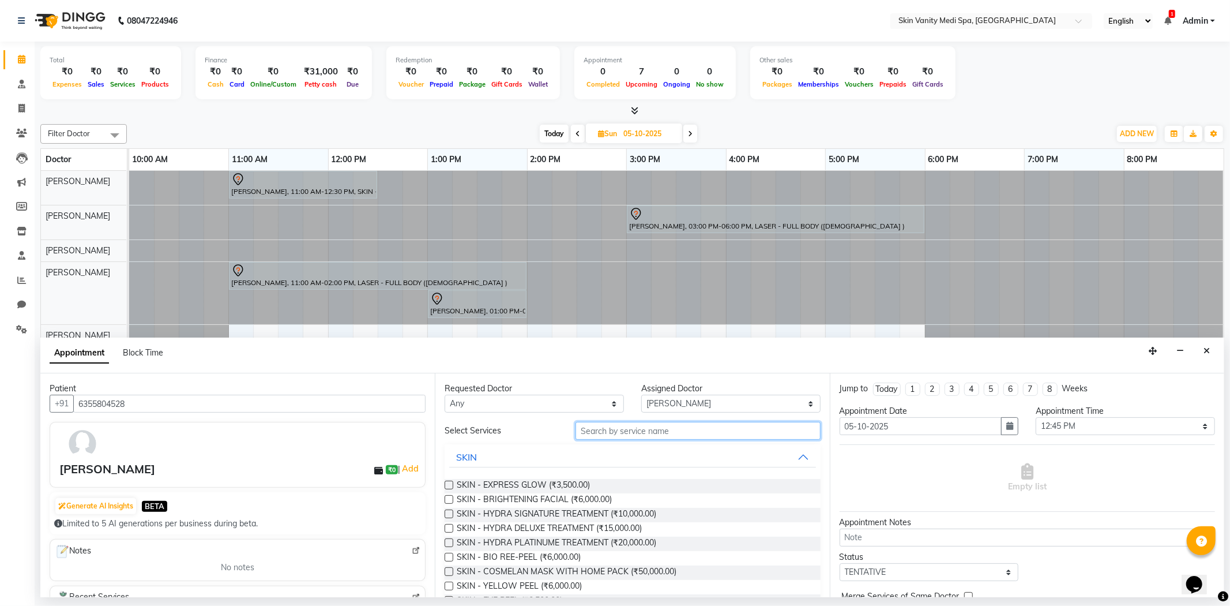
click at [609, 437] on input "text" at bounding box center [698, 431] width 245 height 18
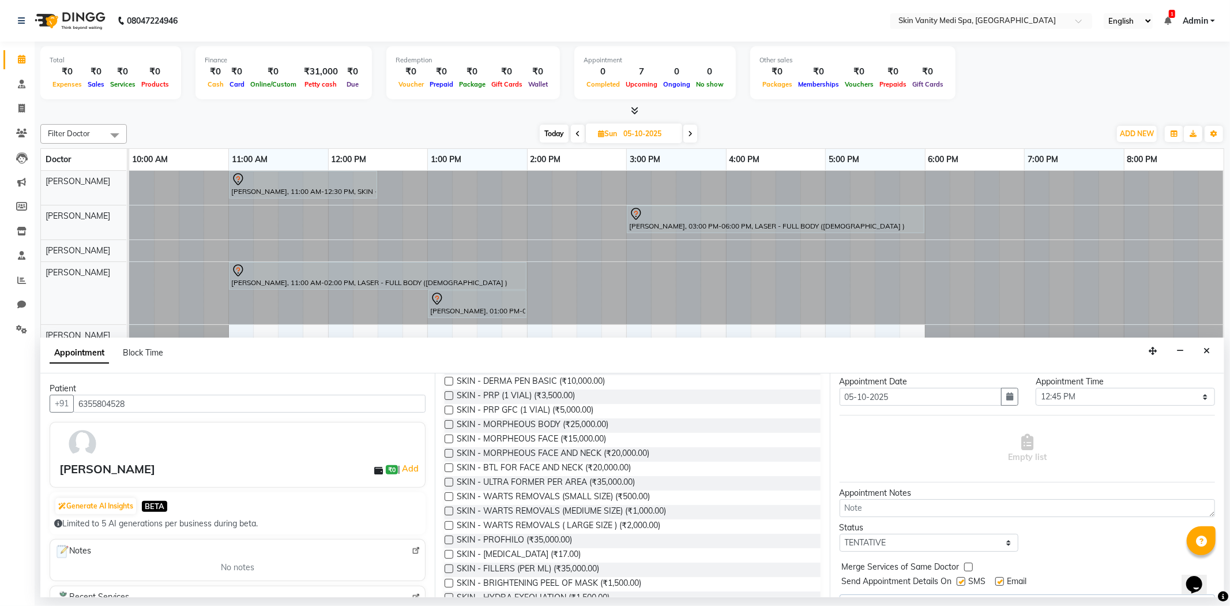
scroll to position [58, 0]
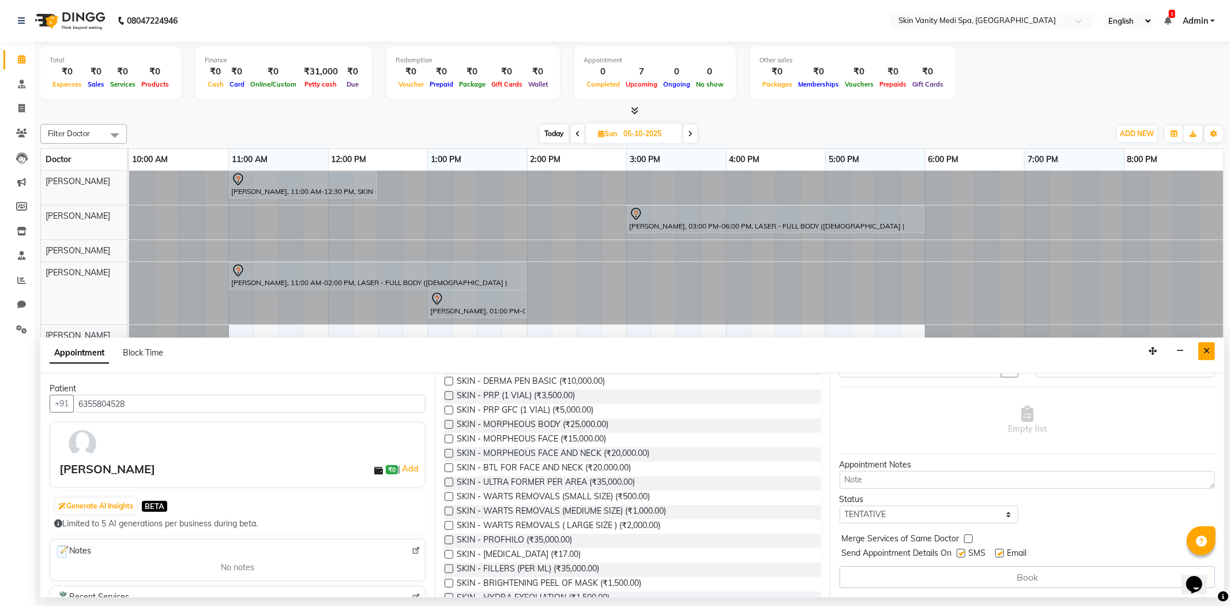
click at [1207, 354] on icon "Close" at bounding box center [1207, 351] width 6 height 8
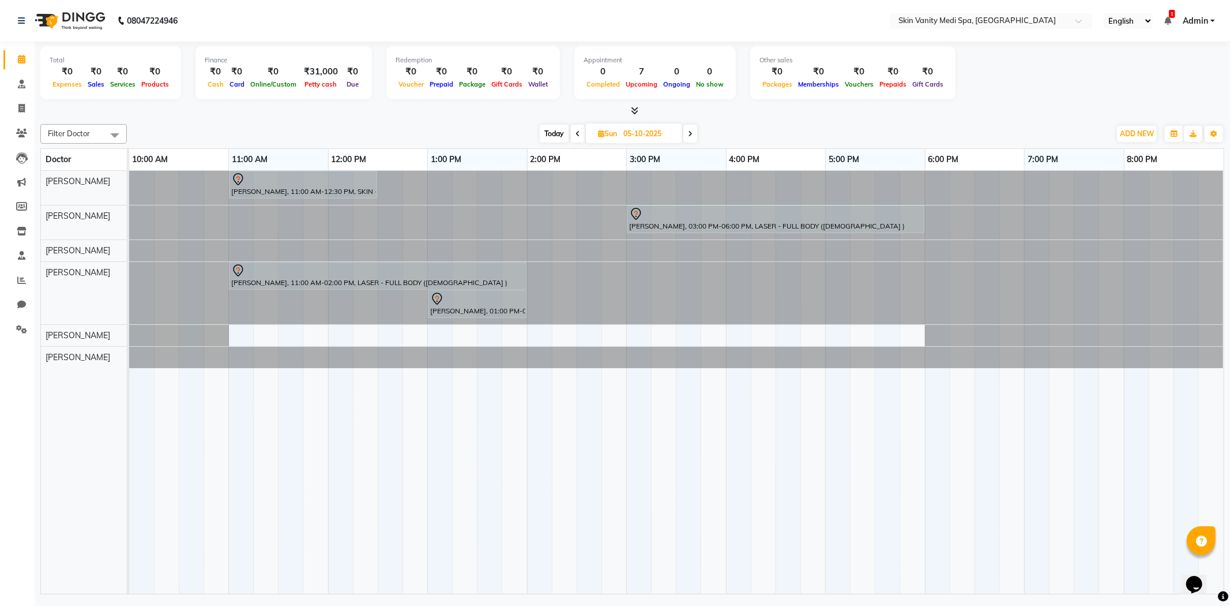
click at [632, 134] on input "05-10-2025" at bounding box center [649, 133] width 58 height 17
select select "10"
select select "2025"
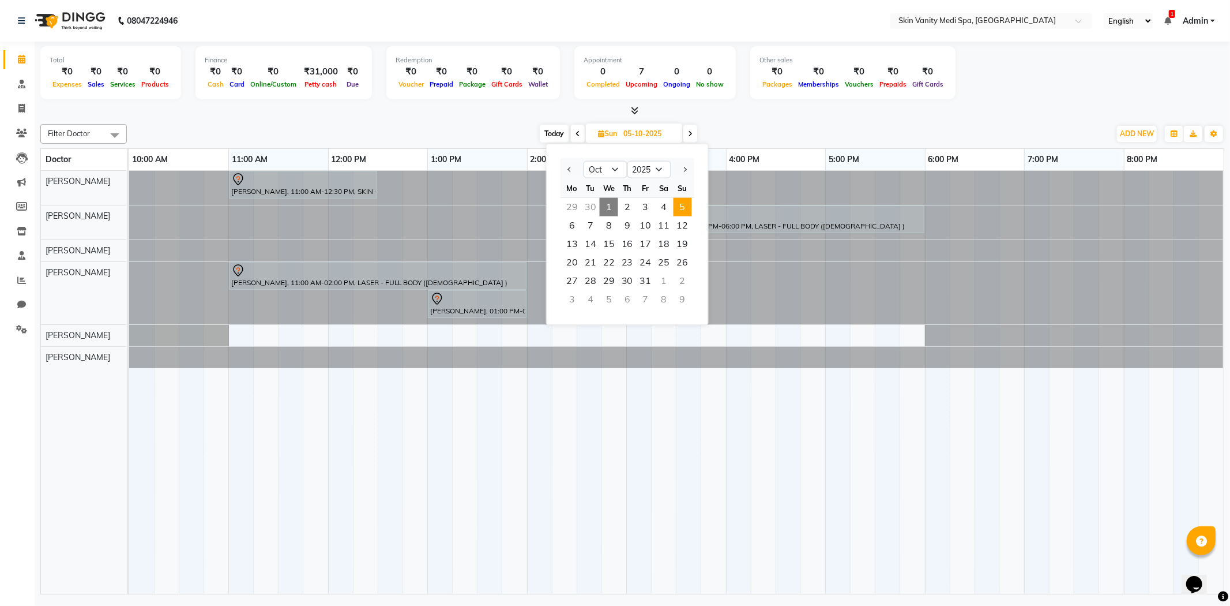
click at [605, 204] on span "1" at bounding box center [609, 207] width 18 height 18
type input "01-10-2025"
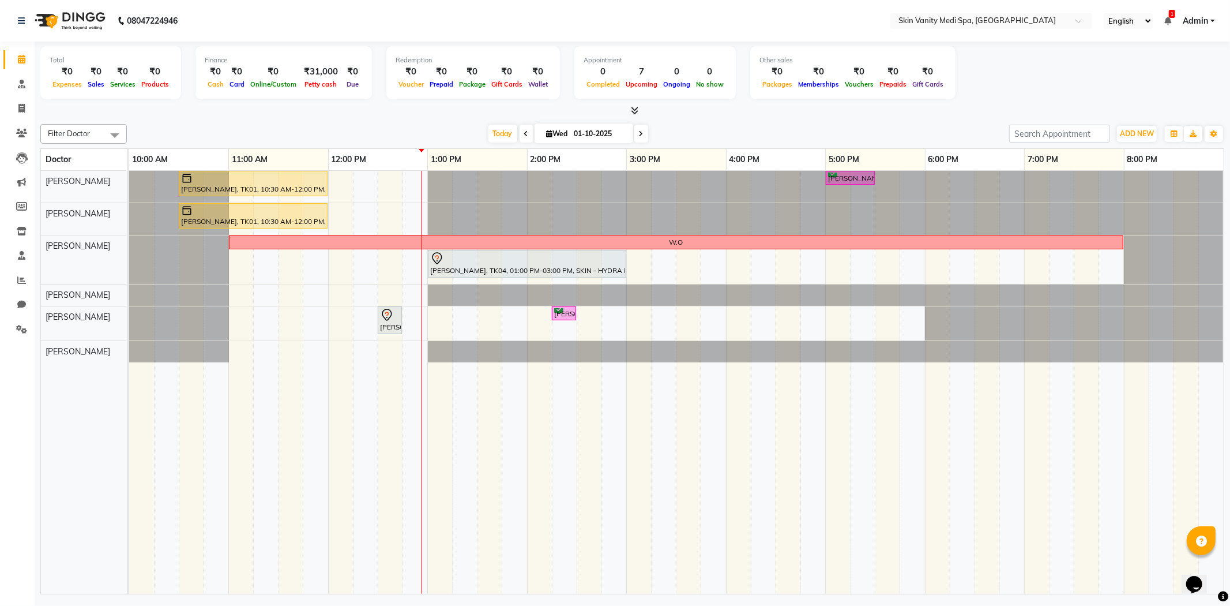
click at [583, 136] on input "01-10-2025" at bounding box center [600, 133] width 58 height 17
select select "10"
select select "2025"
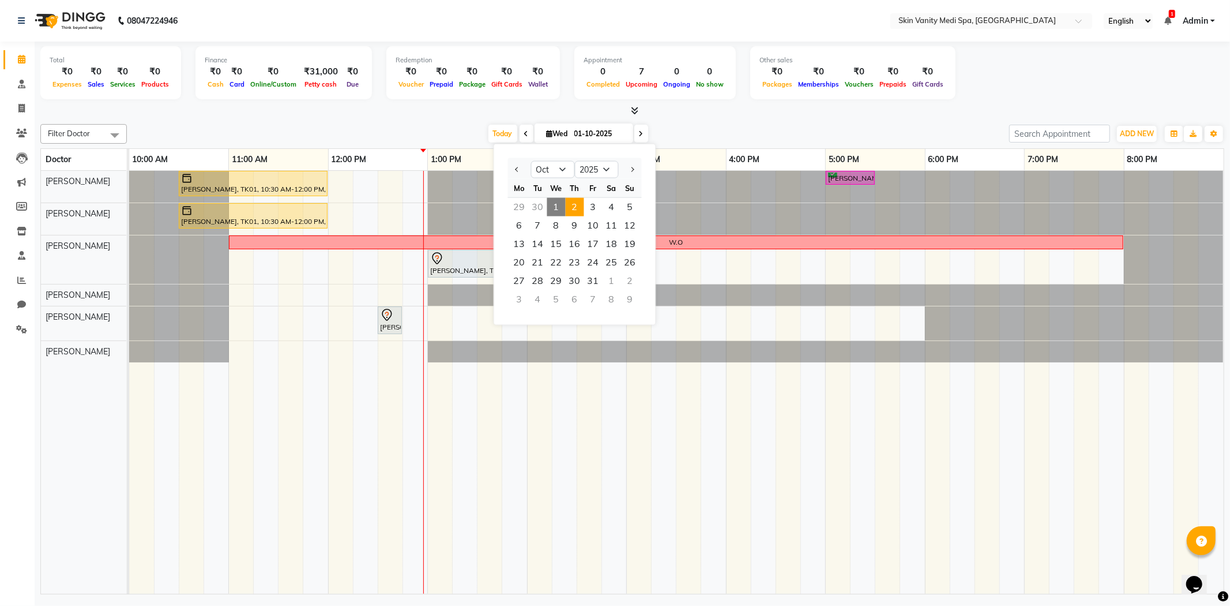
click at [574, 205] on span "2" at bounding box center [575, 207] width 18 height 18
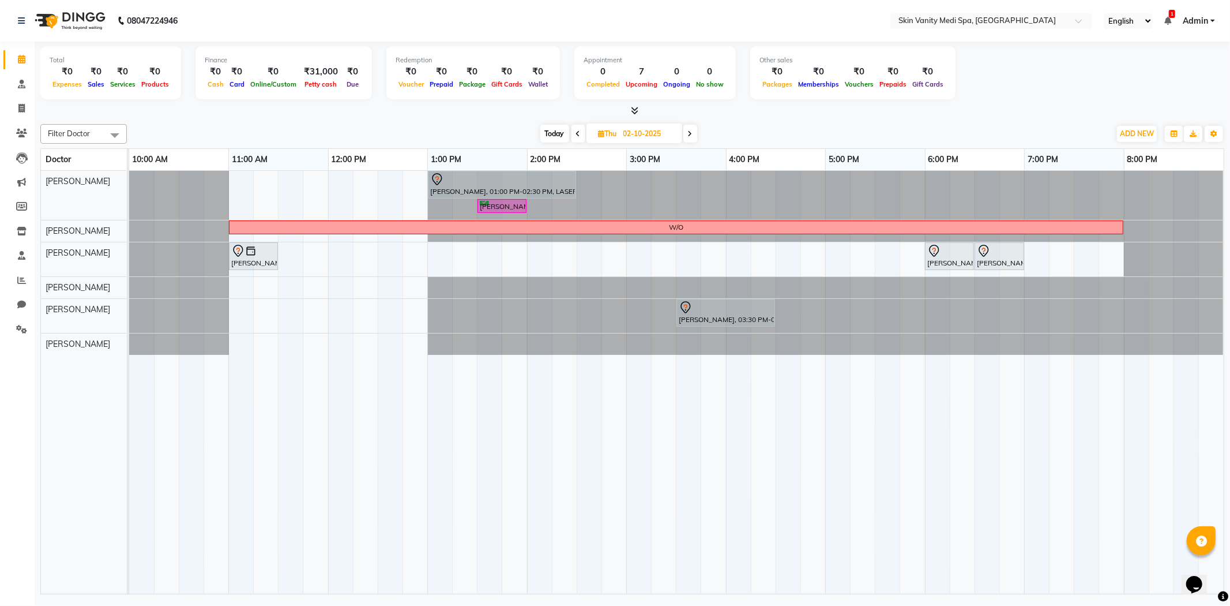
click at [685, 130] on span at bounding box center [691, 134] width 14 height 18
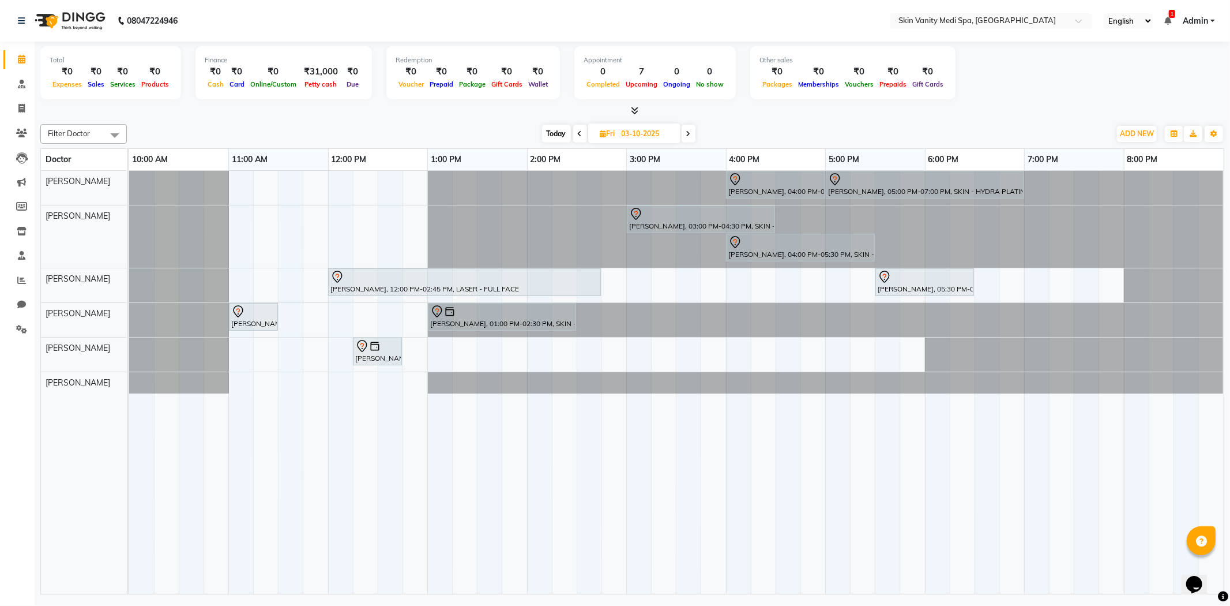
click at [688, 131] on icon at bounding box center [688, 133] width 5 height 7
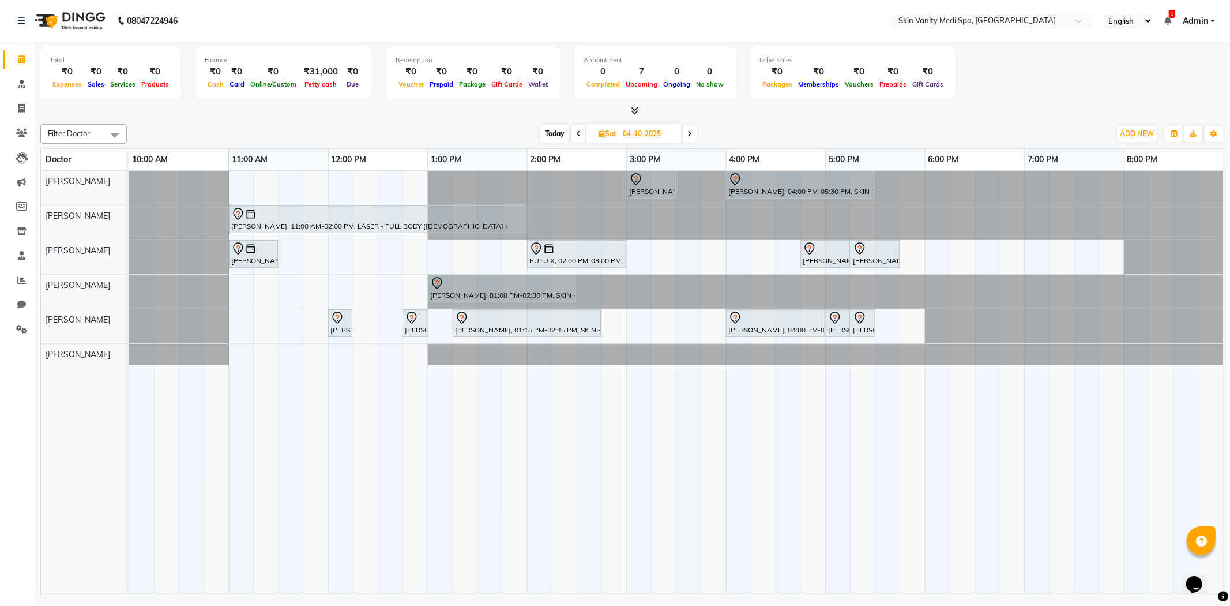
click at [558, 130] on span "Today" at bounding box center [555, 134] width 29 height 18
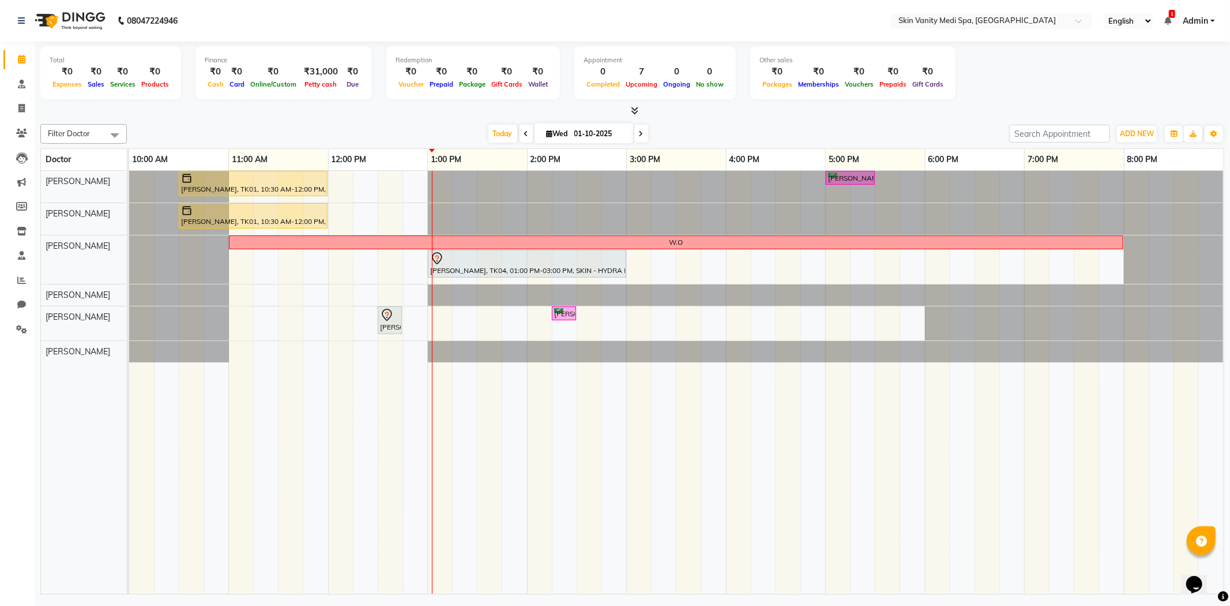
click at [639, 131] on icon at bounding box center [641, 133] width 5 height 7
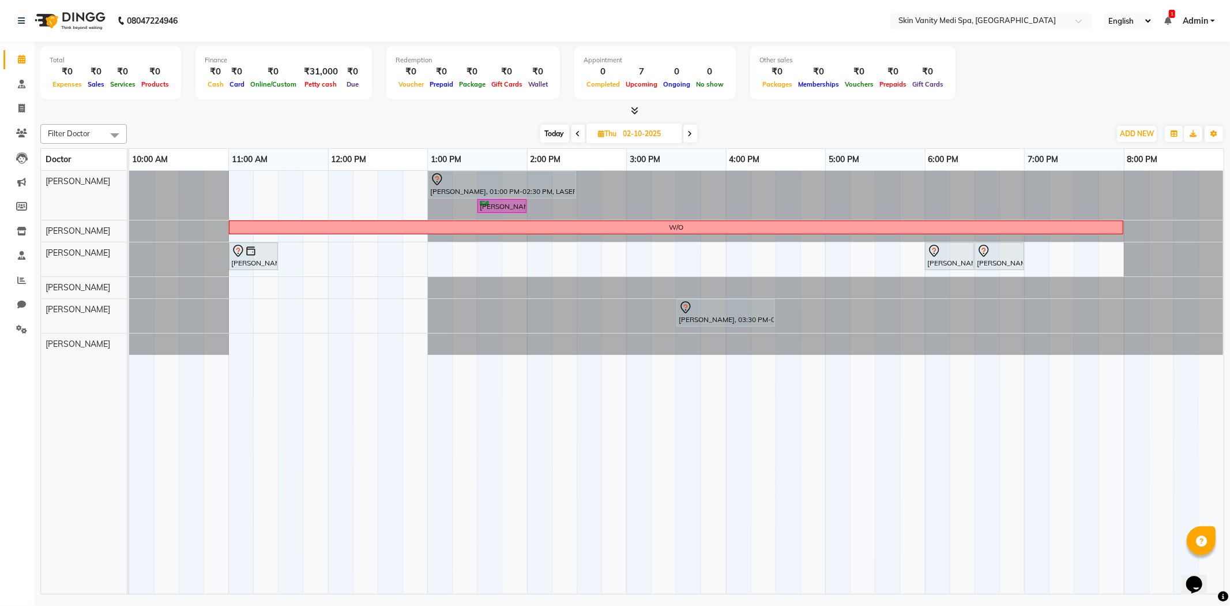
click at [553, 134] on span "Today" at bounding box center [555, 134] width 29 height 18
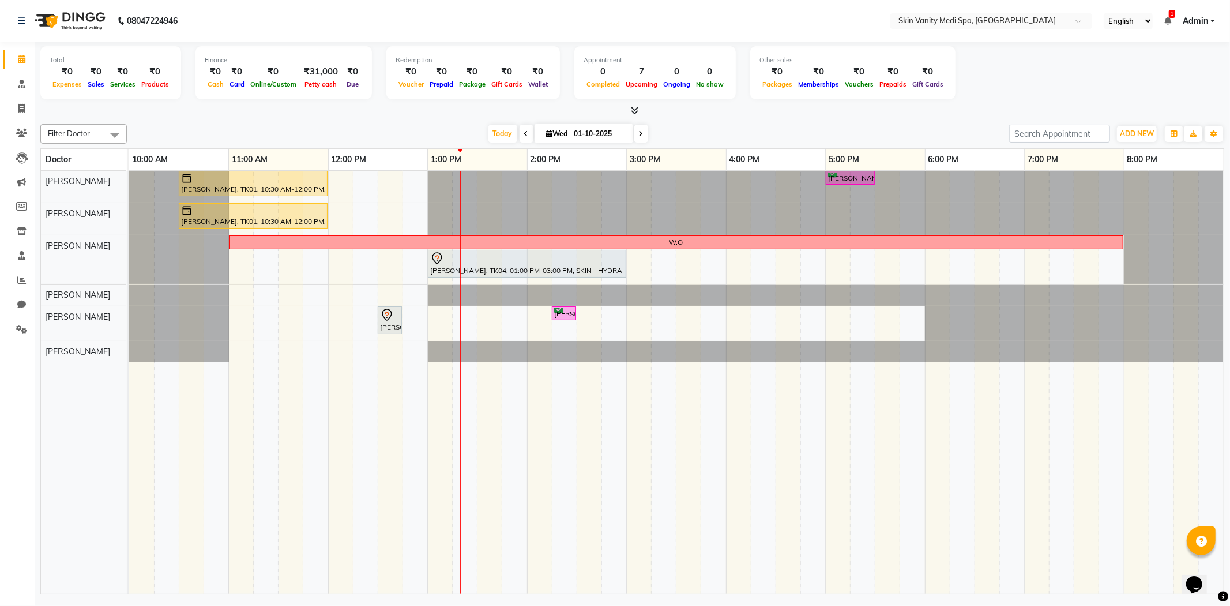
click at [639, 135] on icon at bounding box center [641, 133] width 5 height 7
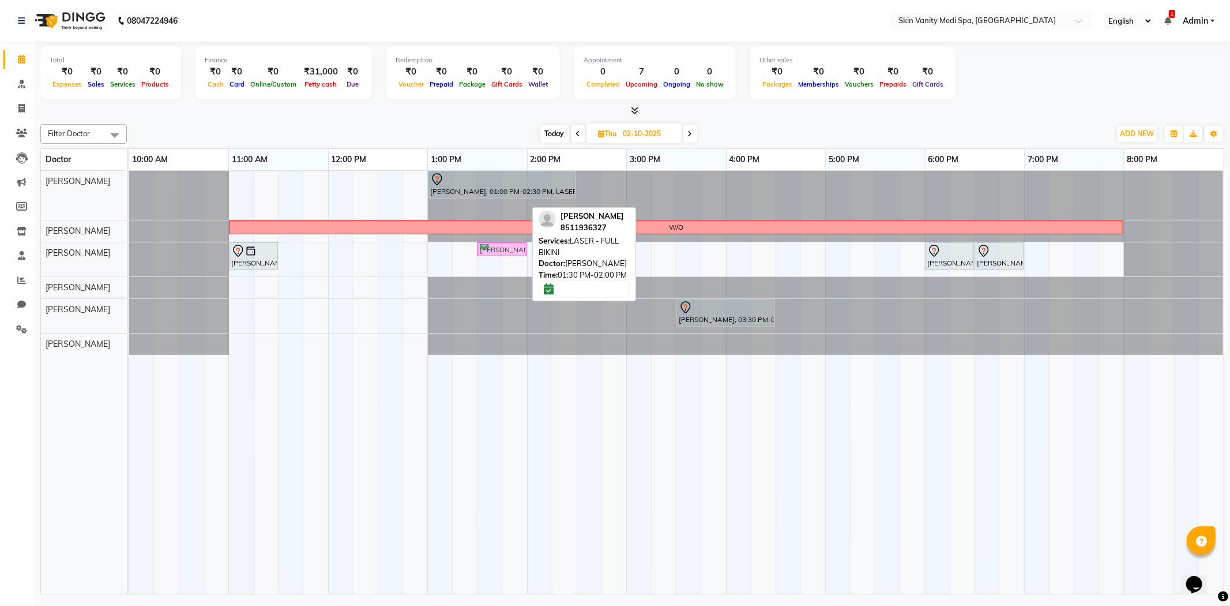
drag, startPoint x: 497, startPoint y: 203, endPoint x: 494, endPoint y: 243, distance: 40.5
click at [494, 243] on tbody "[PERSON_NAME], 01:00 PM-02:30 PM, LASER - FULL LEGS ( [DEMOGRAPHIC_DATA] ) [PER…" at bounding box center [676, 263] width 1095 height 184
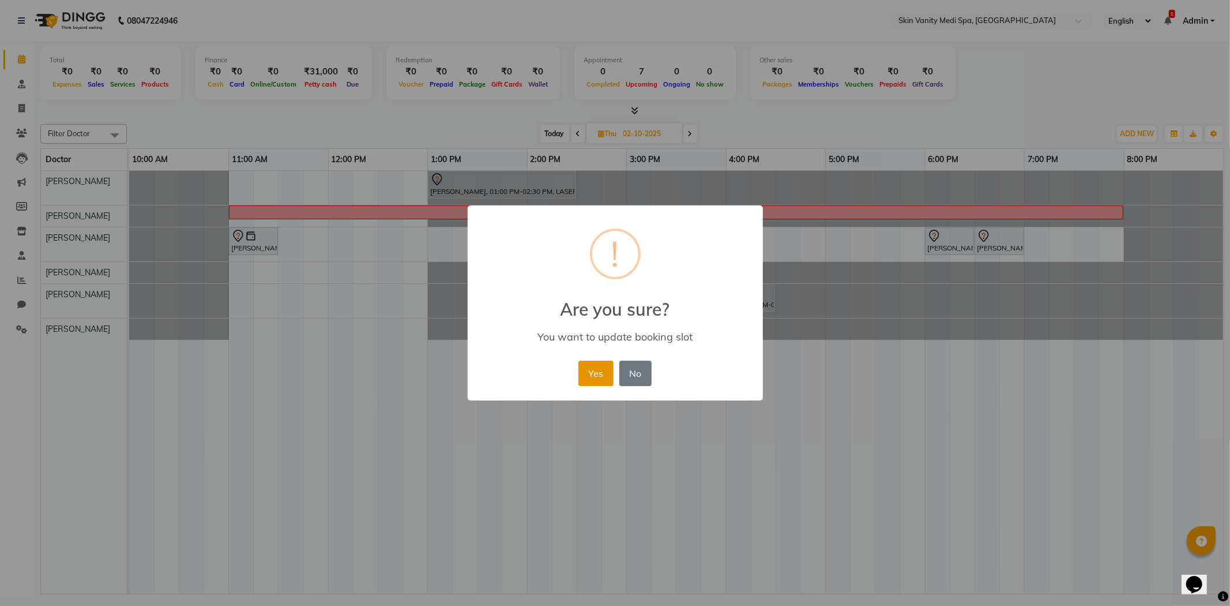
click at [589, 383] on button "Yes" at bounding box center [596, 373] width 35 height 25
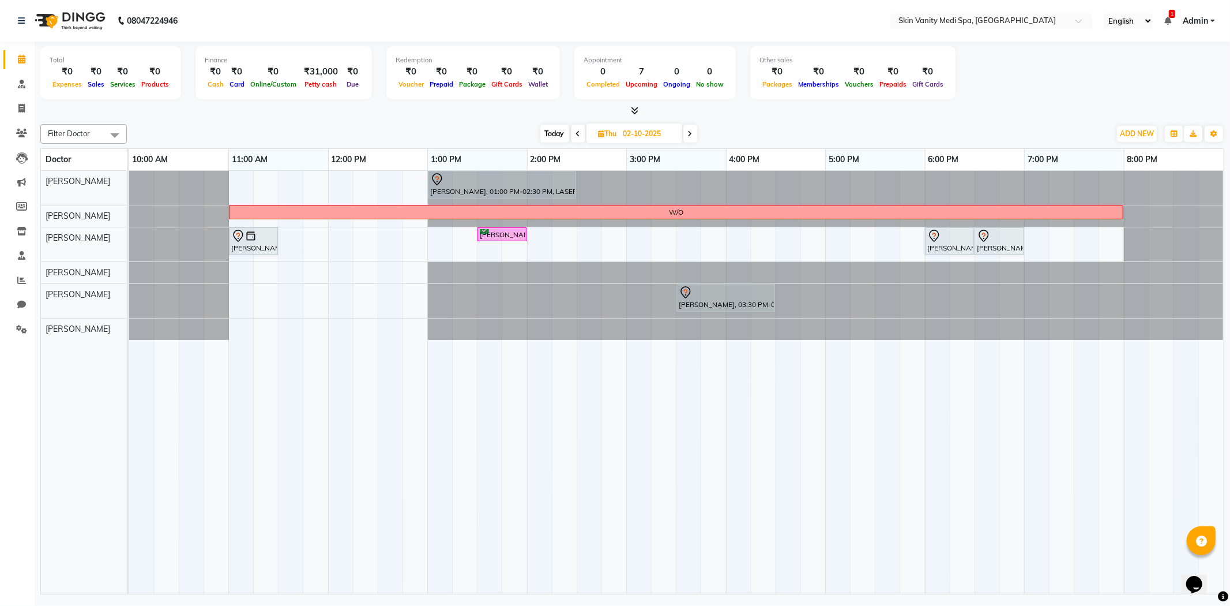
drag, startPoint x: 553, startPoint y: 130, endPoint x: 551, endPoint y: 145, distance: 15.1
click at [553, 132] on span "Today" at bounding box center [555, 134] width 29 height 18
type input "01-10-2025"
